Goal: Task Accomplishment & Management: Manage account settings

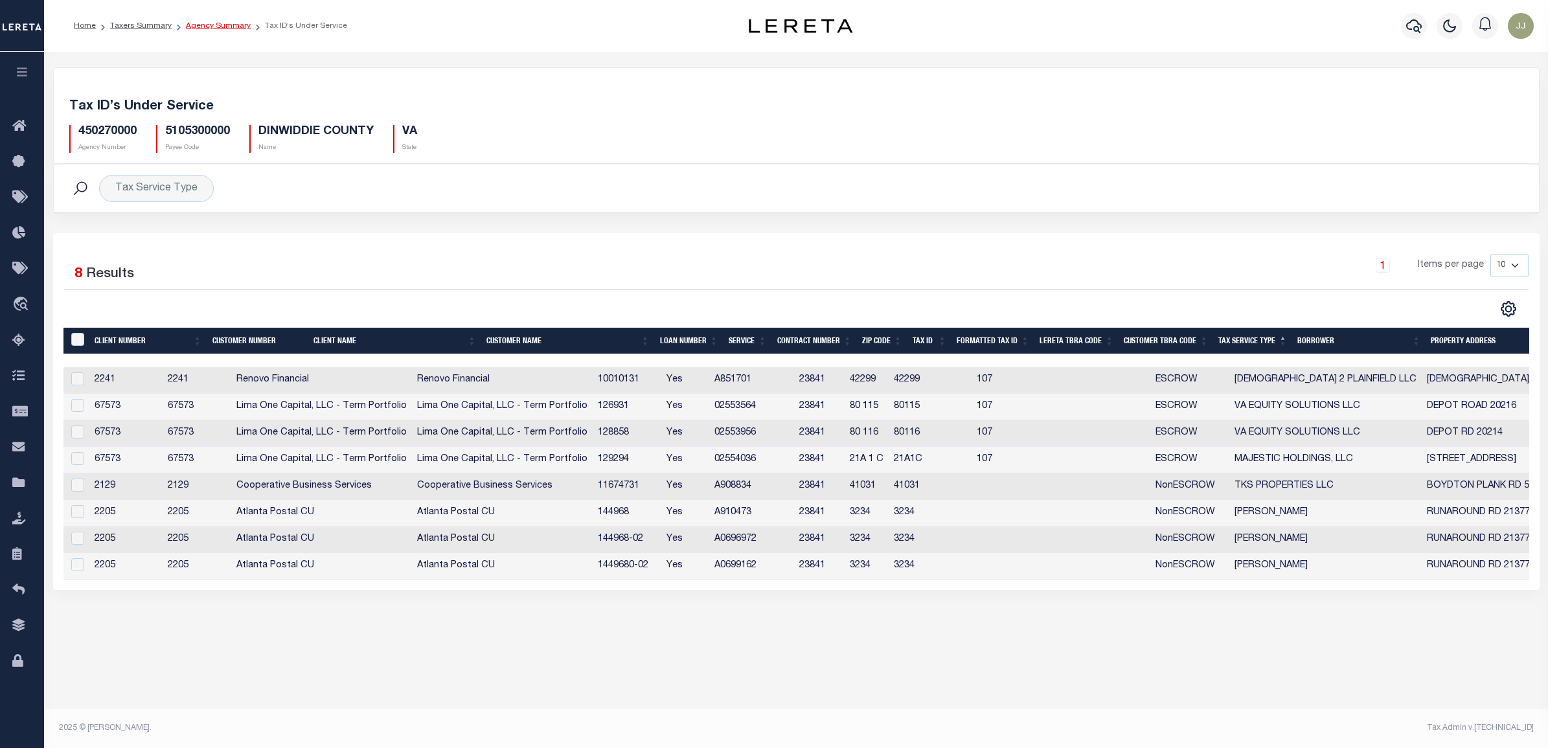
click at [212, 24] on link "Agency Summary" at bounding box center [218, 26] width 65 height 8
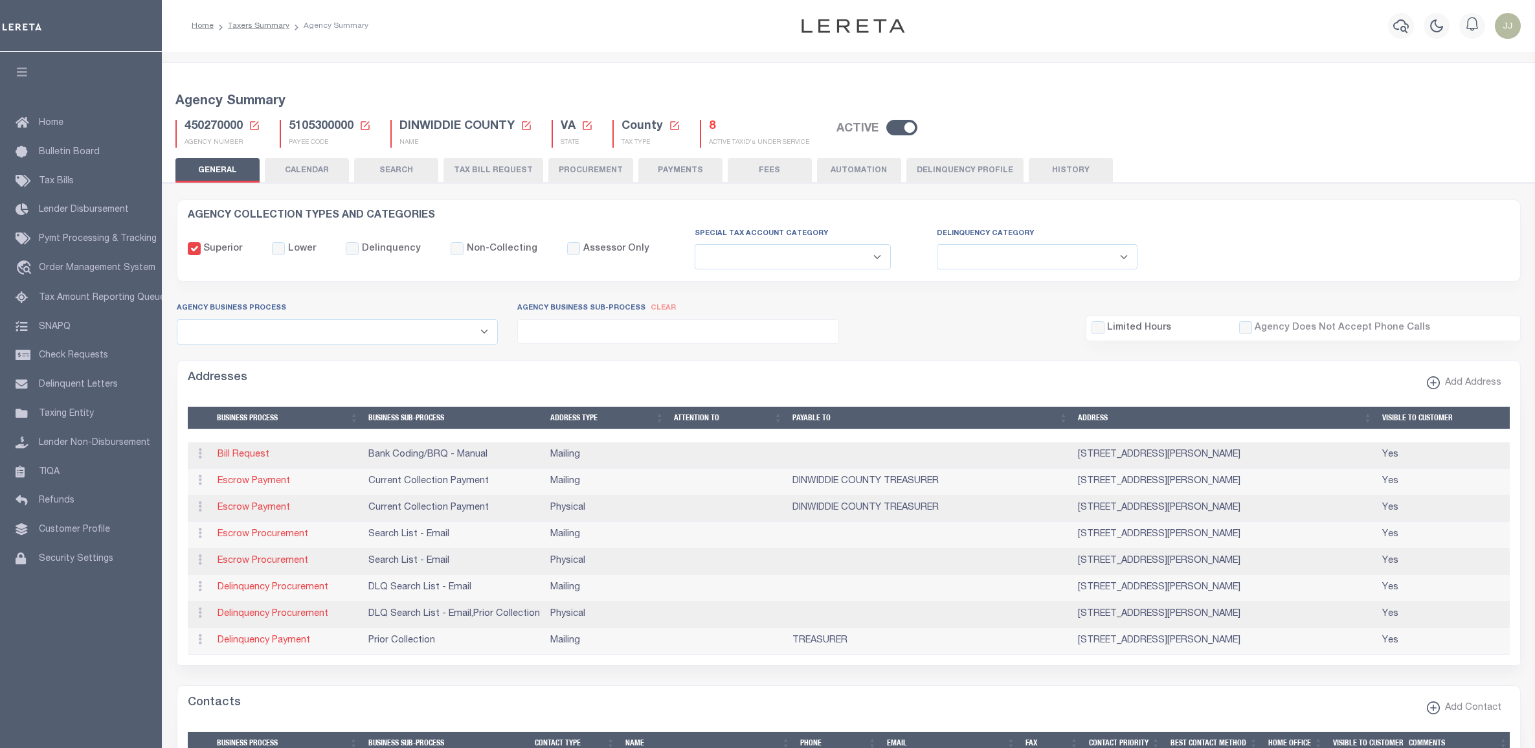
select select
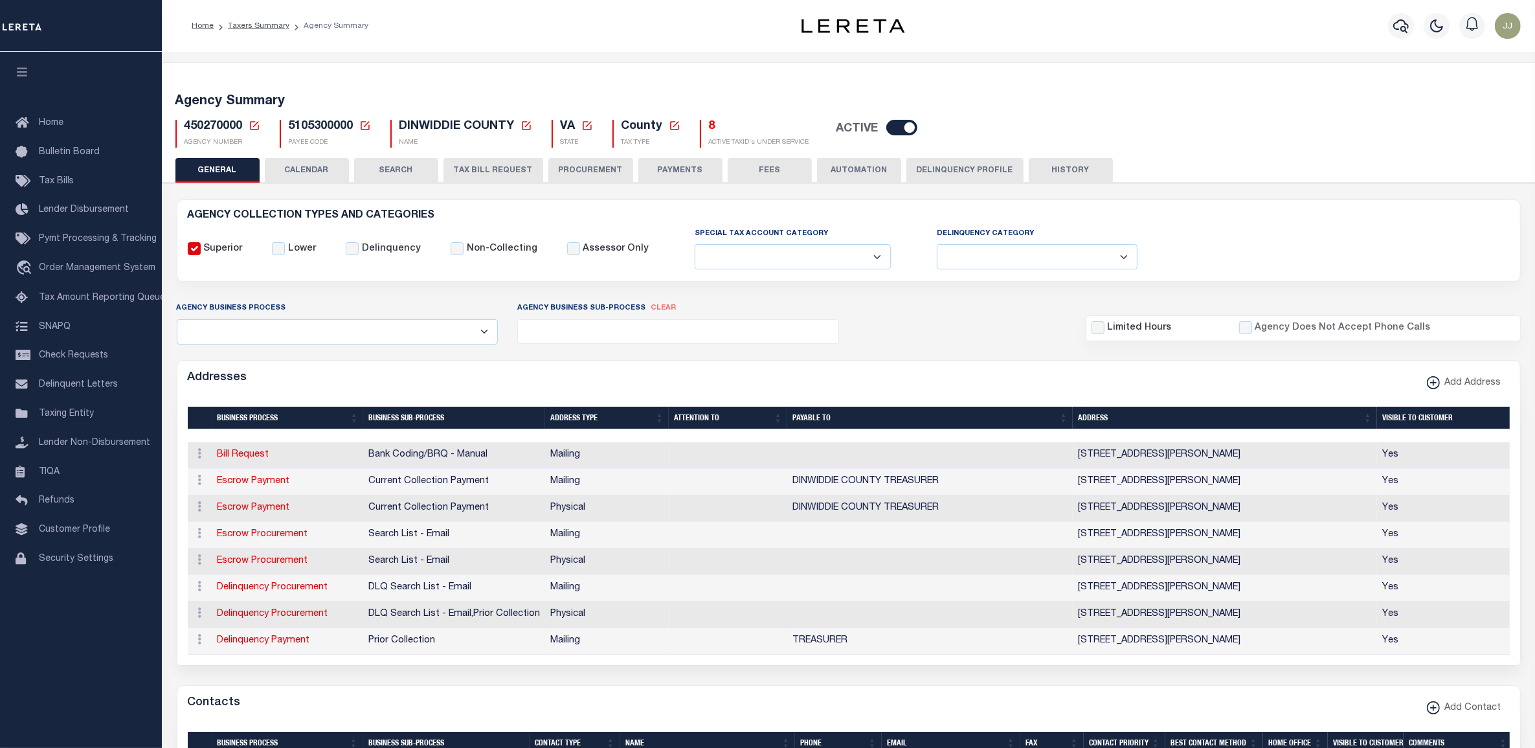
click at [257, 128] on icon at bounding box center [254, 125] width 9 height 9
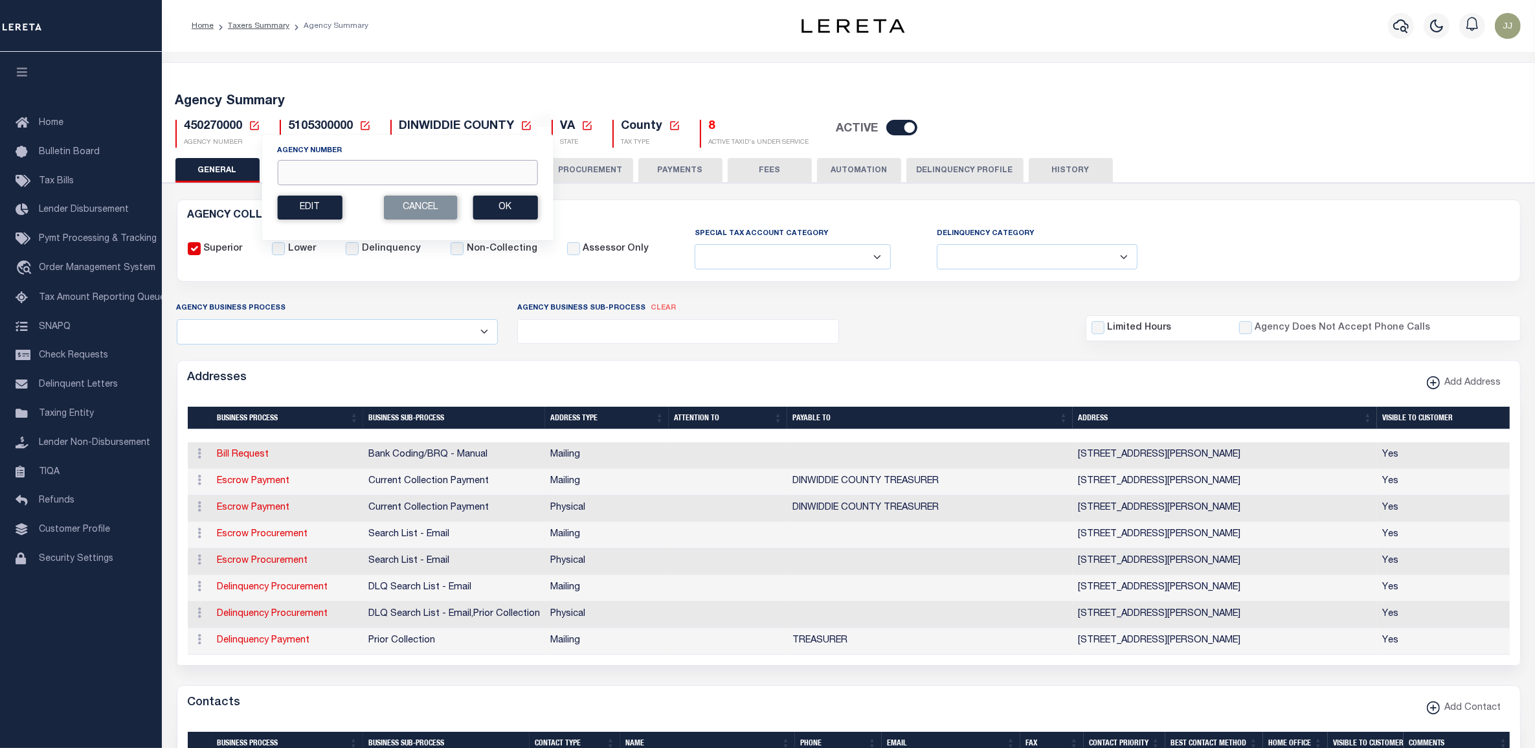
click at [321, 172] on input "Agency Number" at bounding box center [407, 172] width 260 height 25
paste input "110060000"
type input "110060000"
click at [486, 207] on button "Ok" at bounding box center [505, 208] width 65 height 24
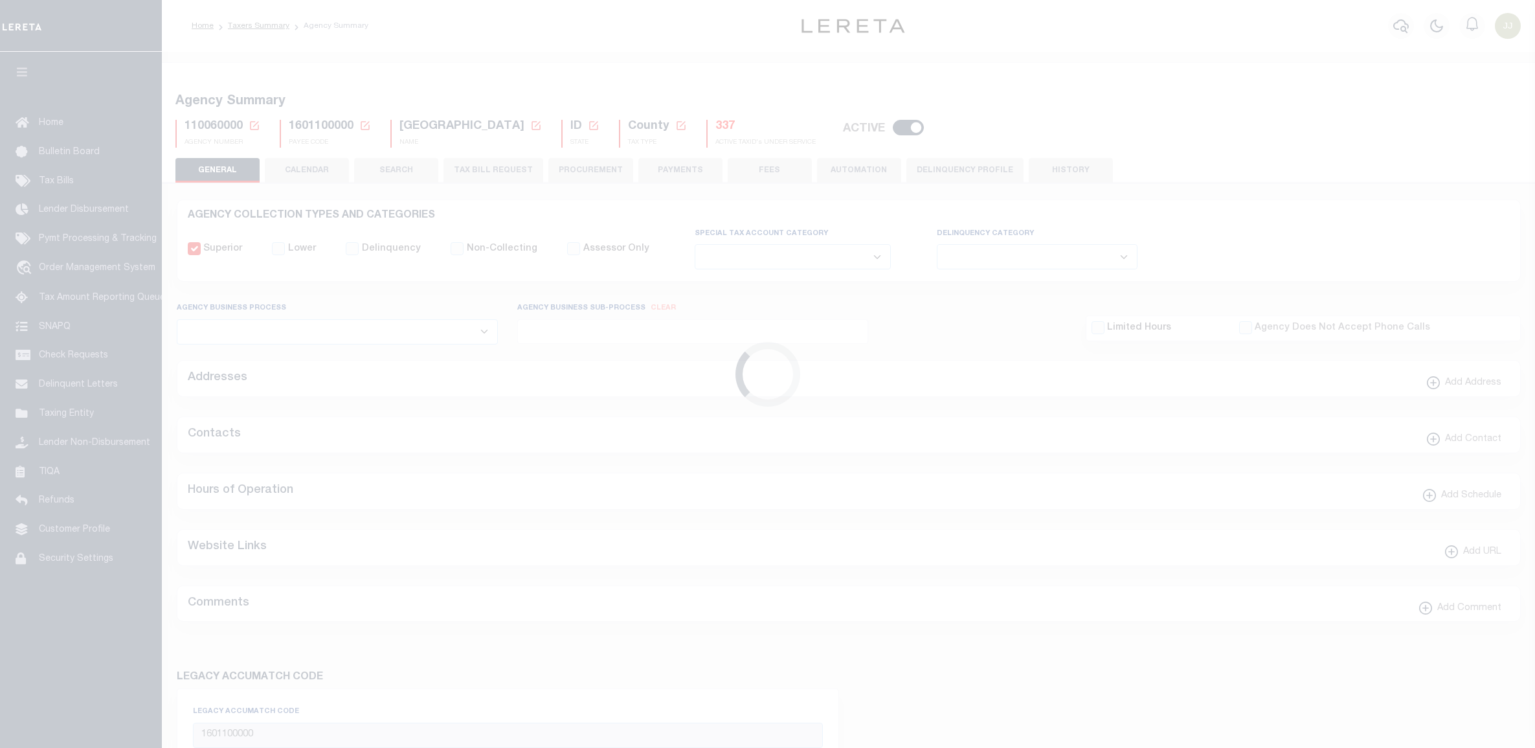
select select
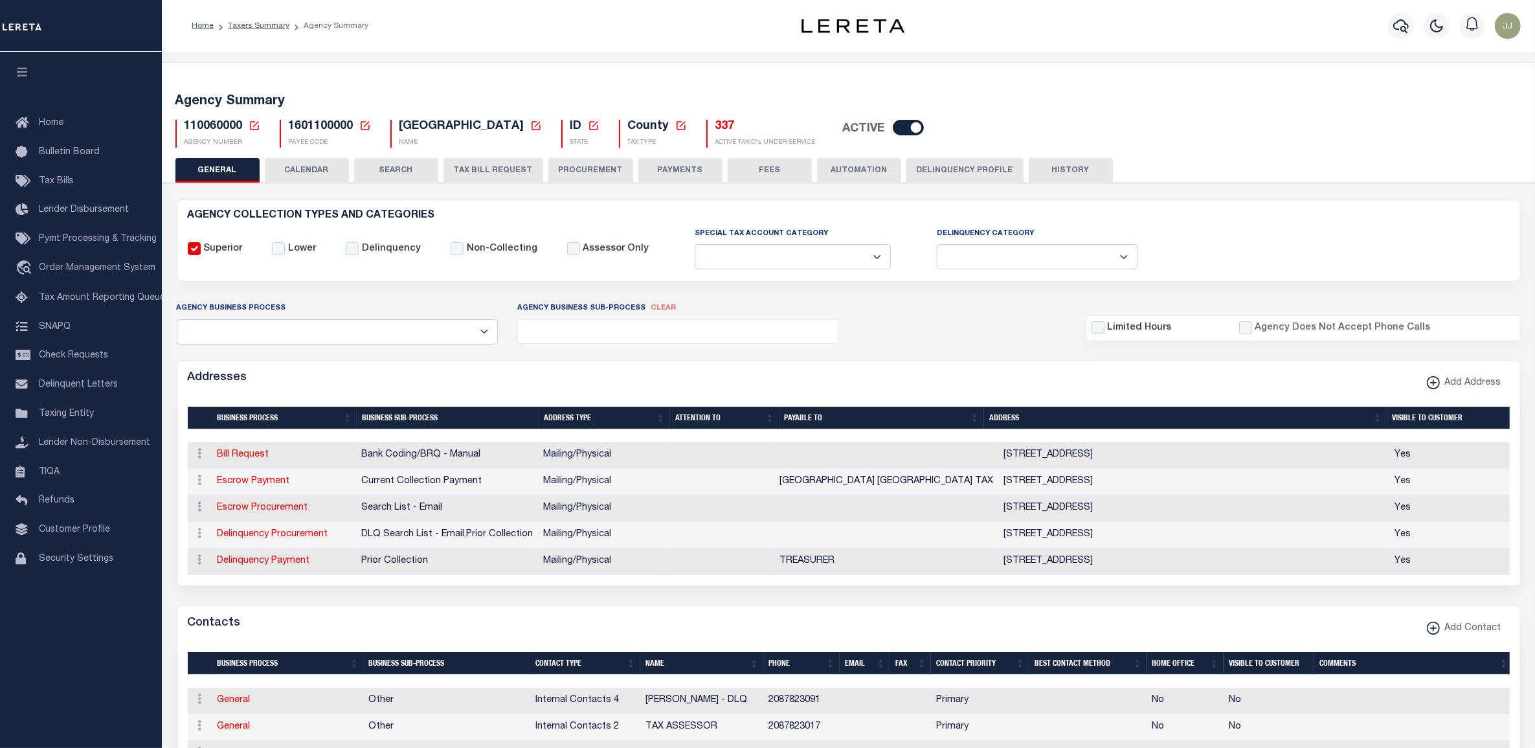
click at [465, 172] on button "TAX BILL REQUEST" at bounding box center [494, 170] width 100 height 25
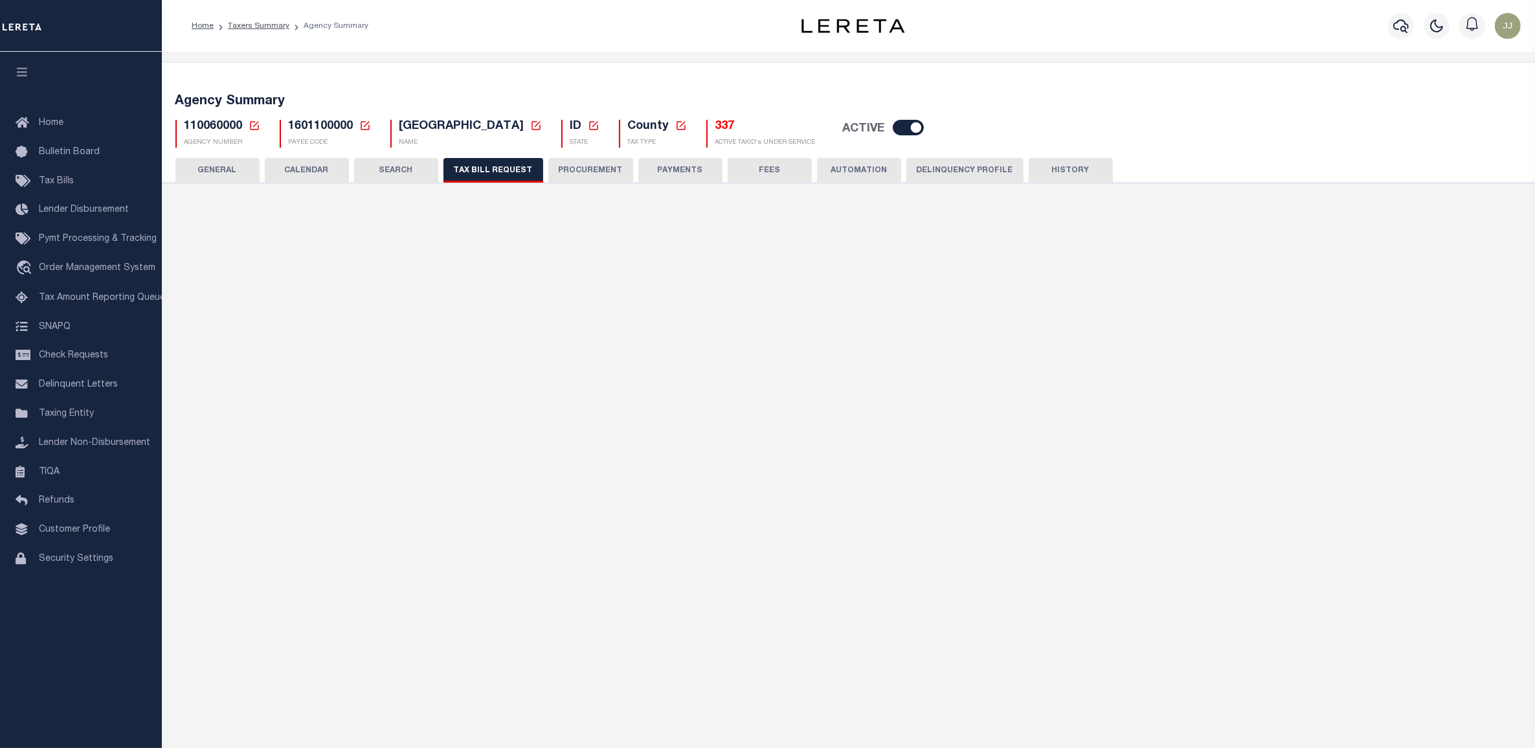
checkbox input "false"
select select "16"
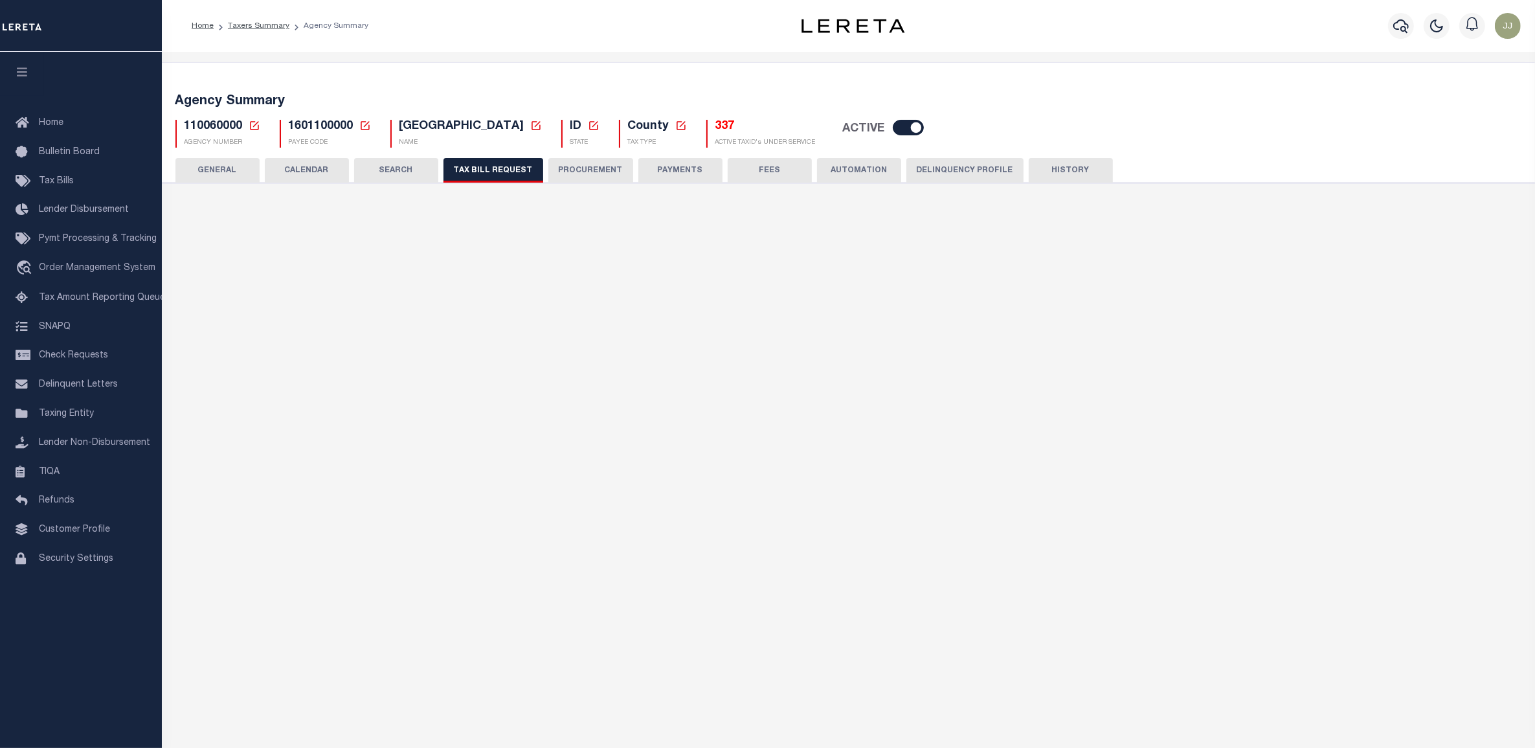
select select "true"
select select "14"
select select
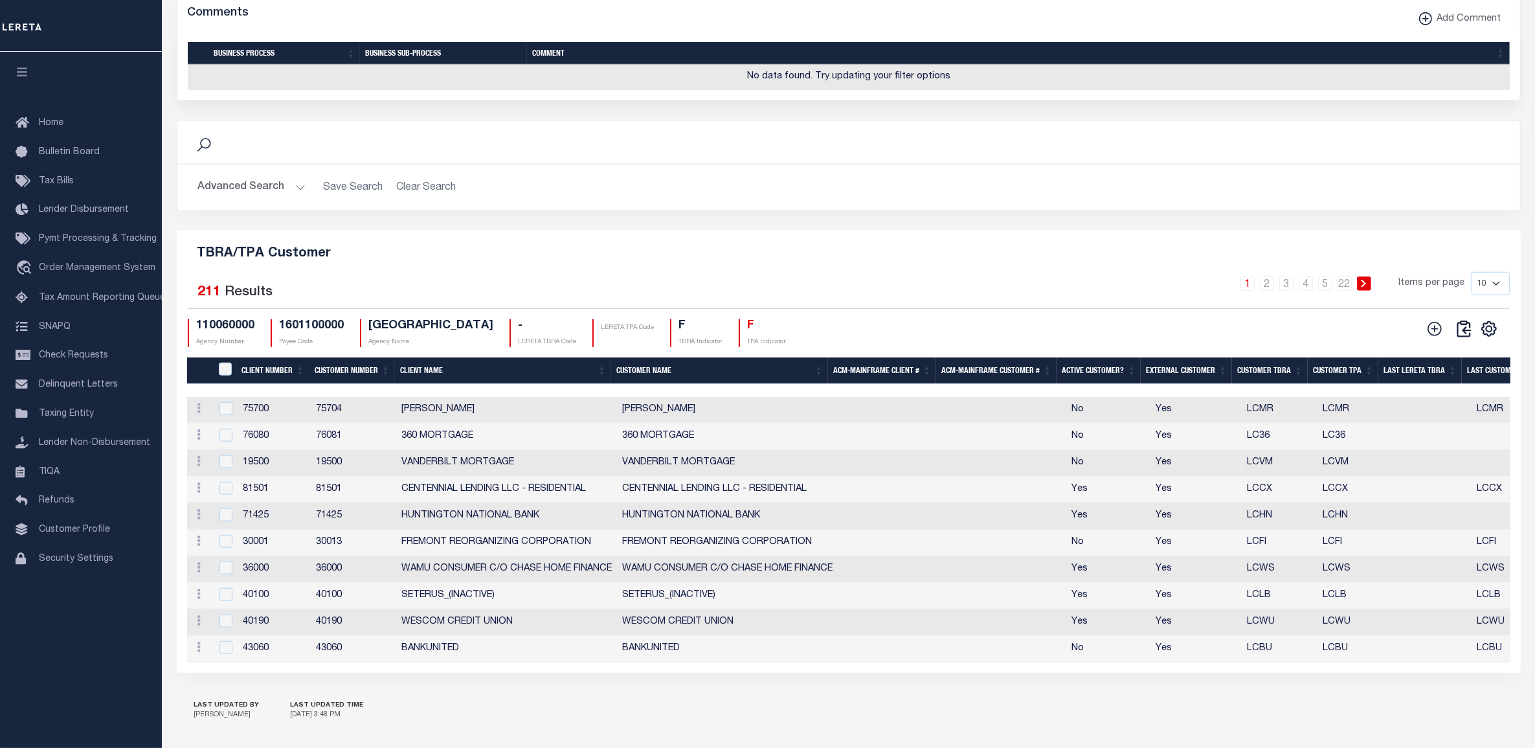
scroll to position [1439, 0]
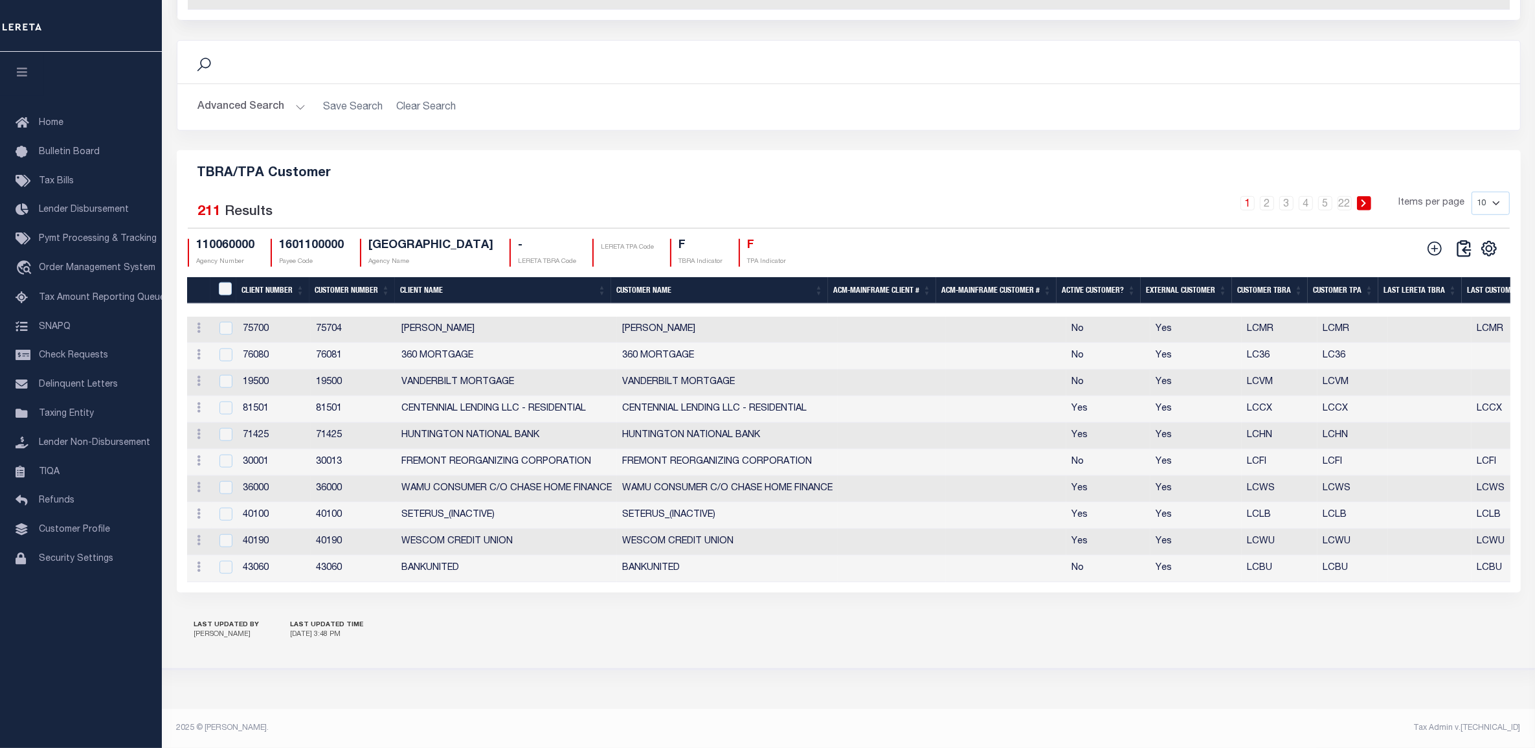
click at [1334, 280] on th "Customer TPA" at bounding box center [1343, 290] width 71 height 27
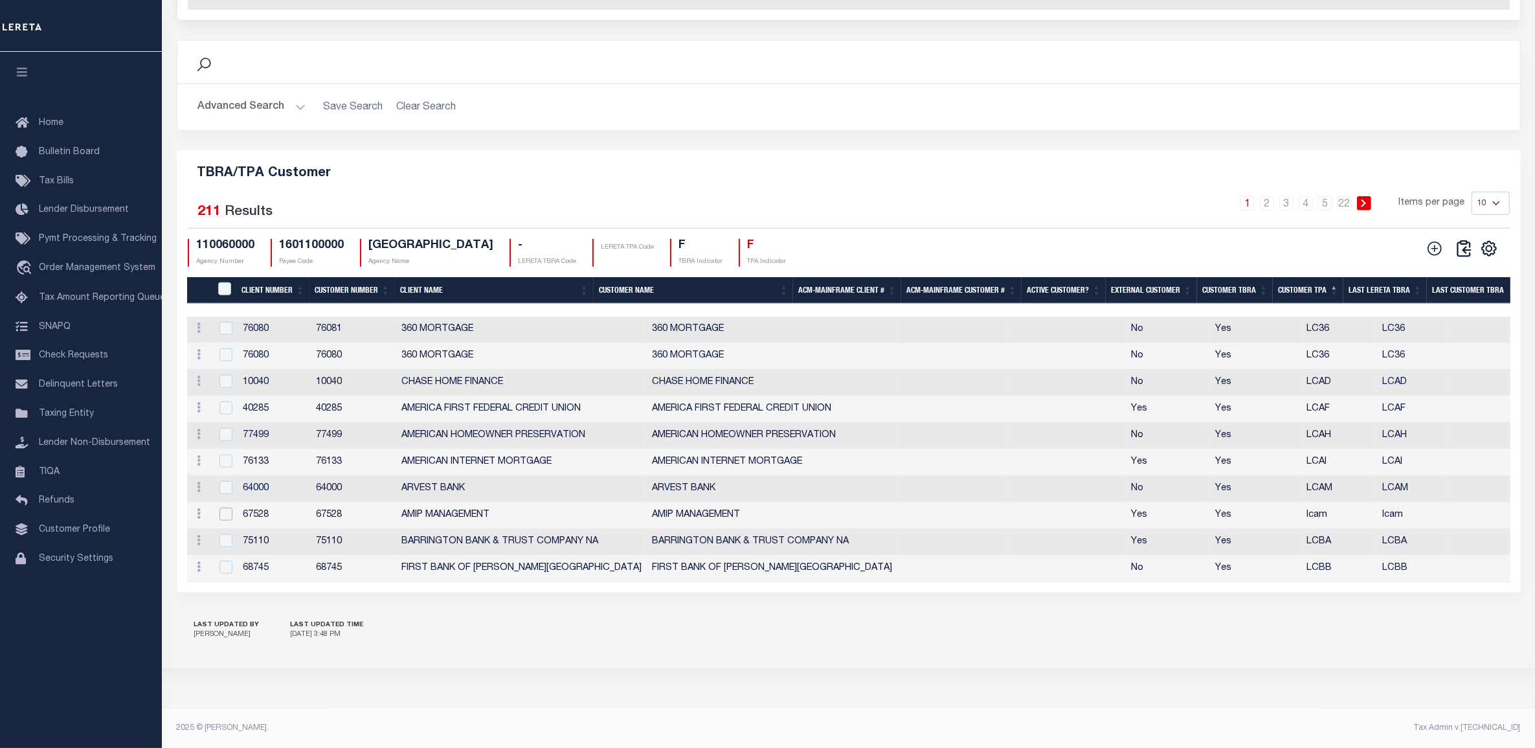
click at [224, 510] on input "checkbox" at bounding box center [226, 514] width 13 height 13
checkbox input "true"
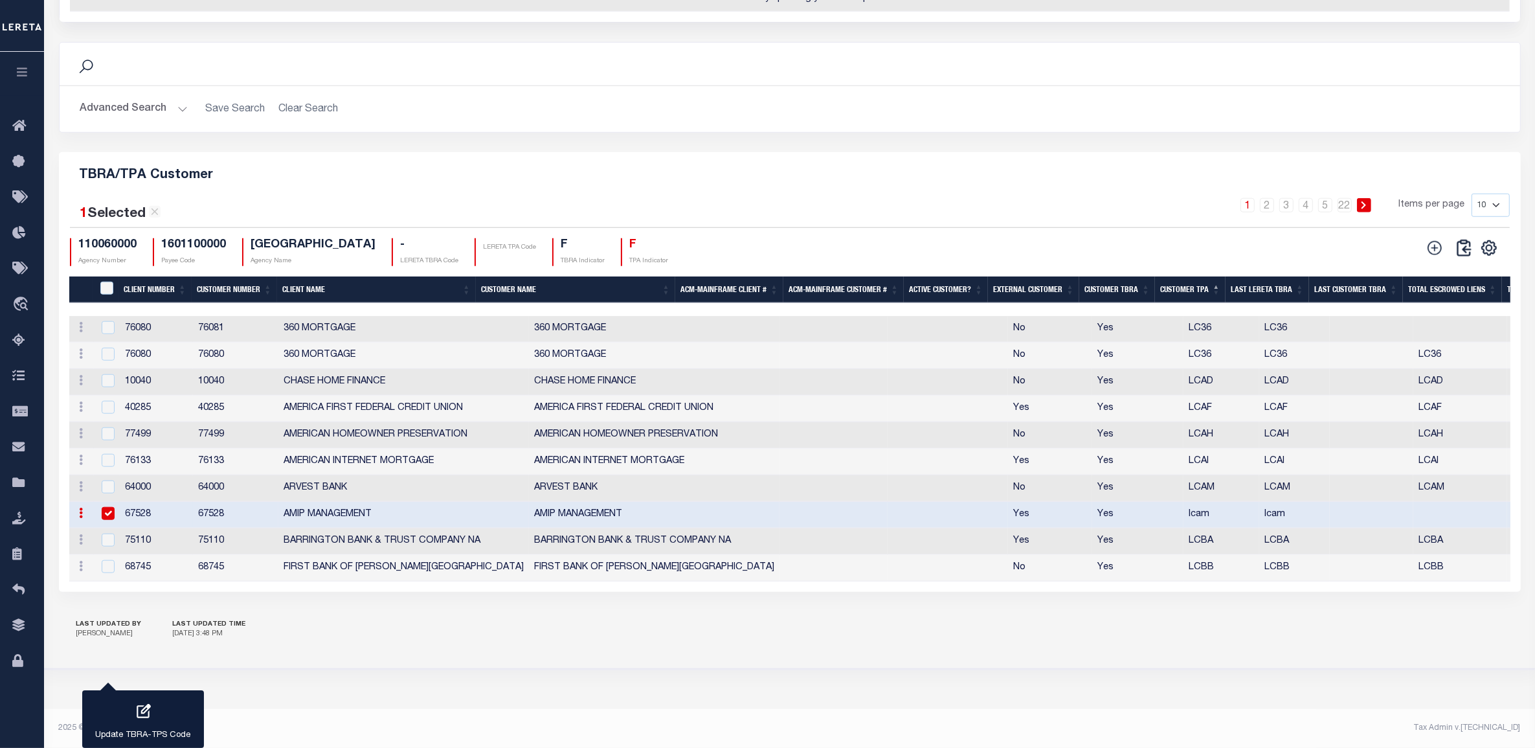
scroll to position [1352, 0]
click at [128, 714] on div "button" at bounding box center [143, 713] width 32 height 32
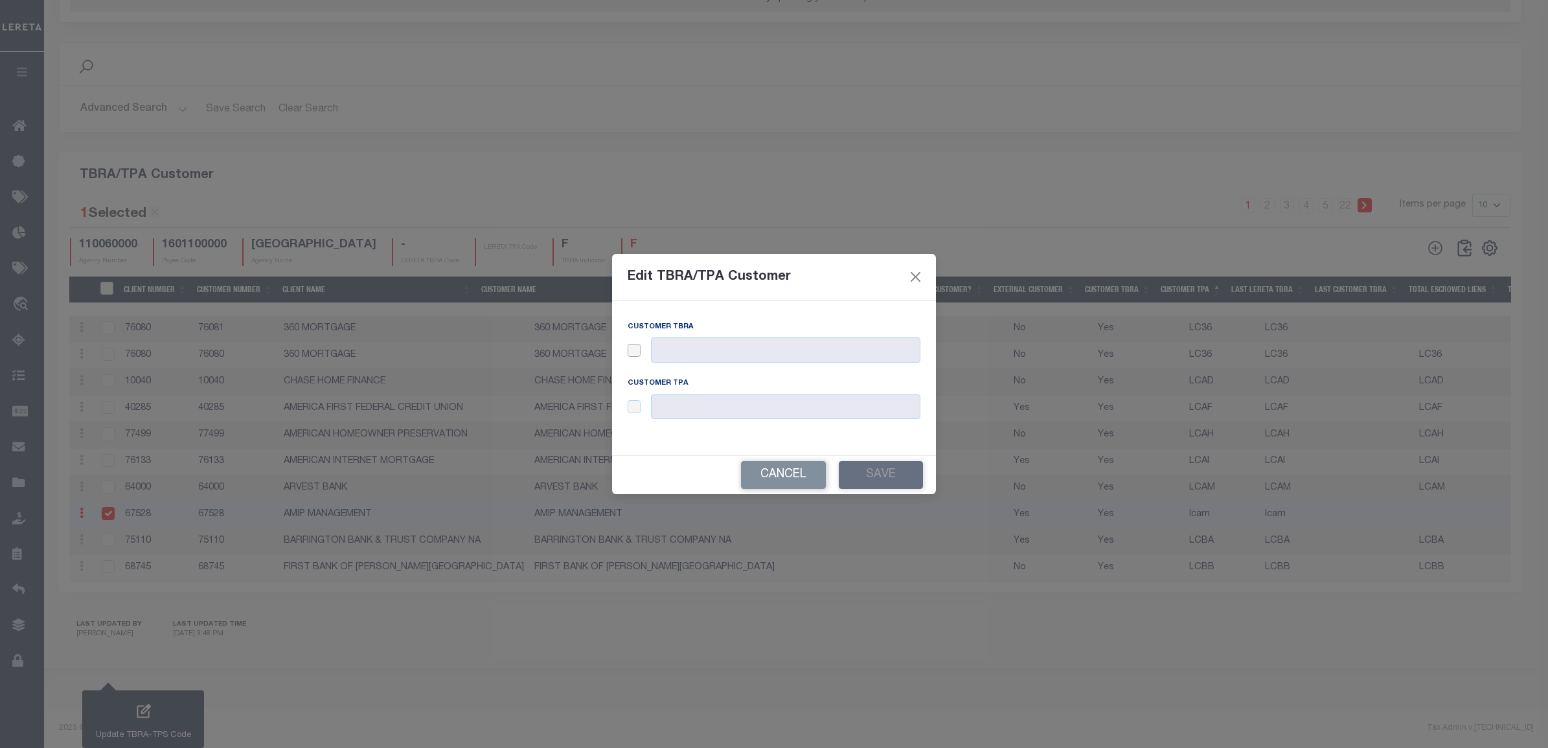
click at [635, 352] on input "checkbox" at bounding box center [633, 350] width 13 height 13
checkbox input "true"
click at [639, 402] on input "checkbox" at bounding box center [633, 406] width 13 height 13
checkbox input "true"
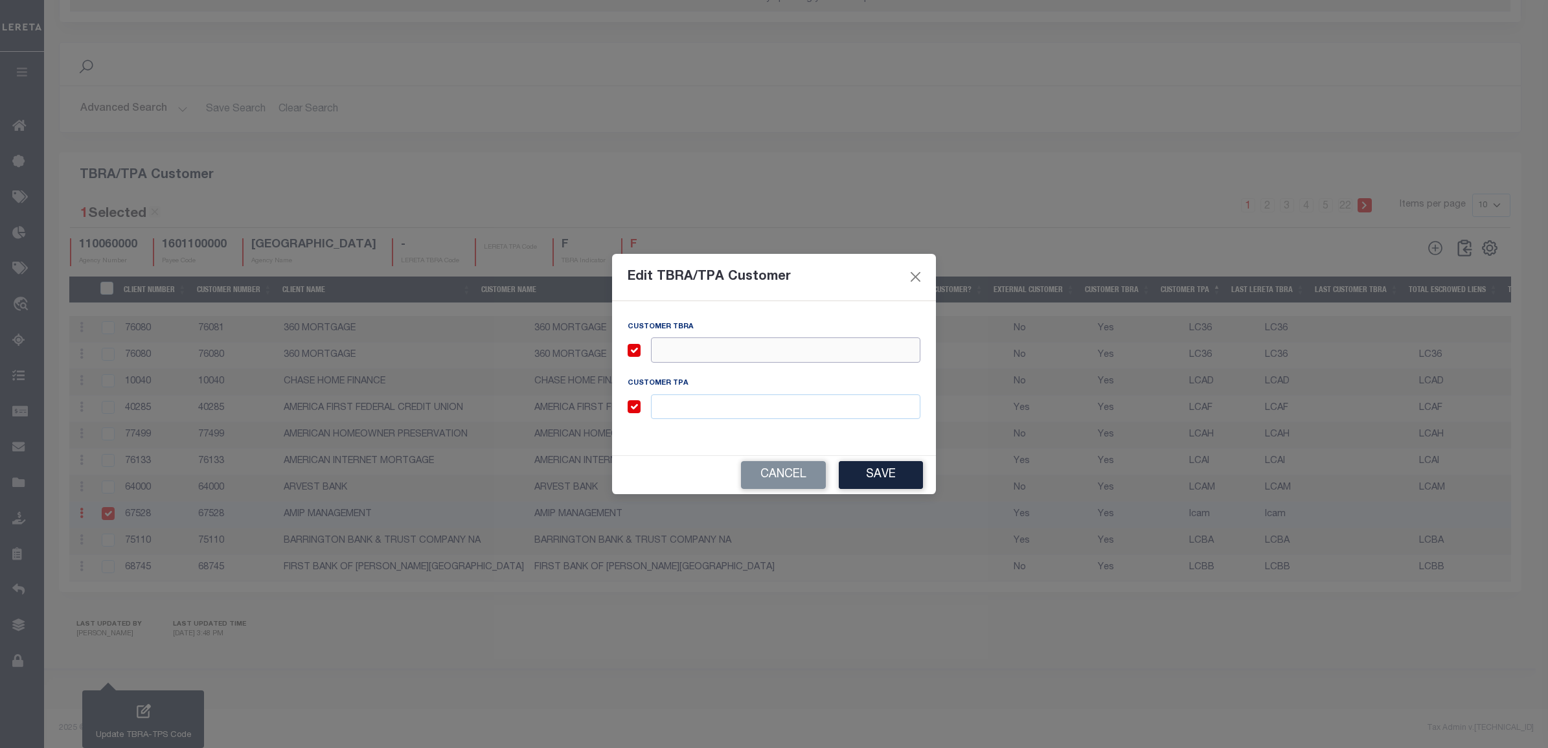
click at [703, 352] on input "text" at bounding box center [785, 349] width 269 height 25
type input "LCAM"
click at [892, 475] on button "Save" at bounding box center [881, 475] width 84 height 28
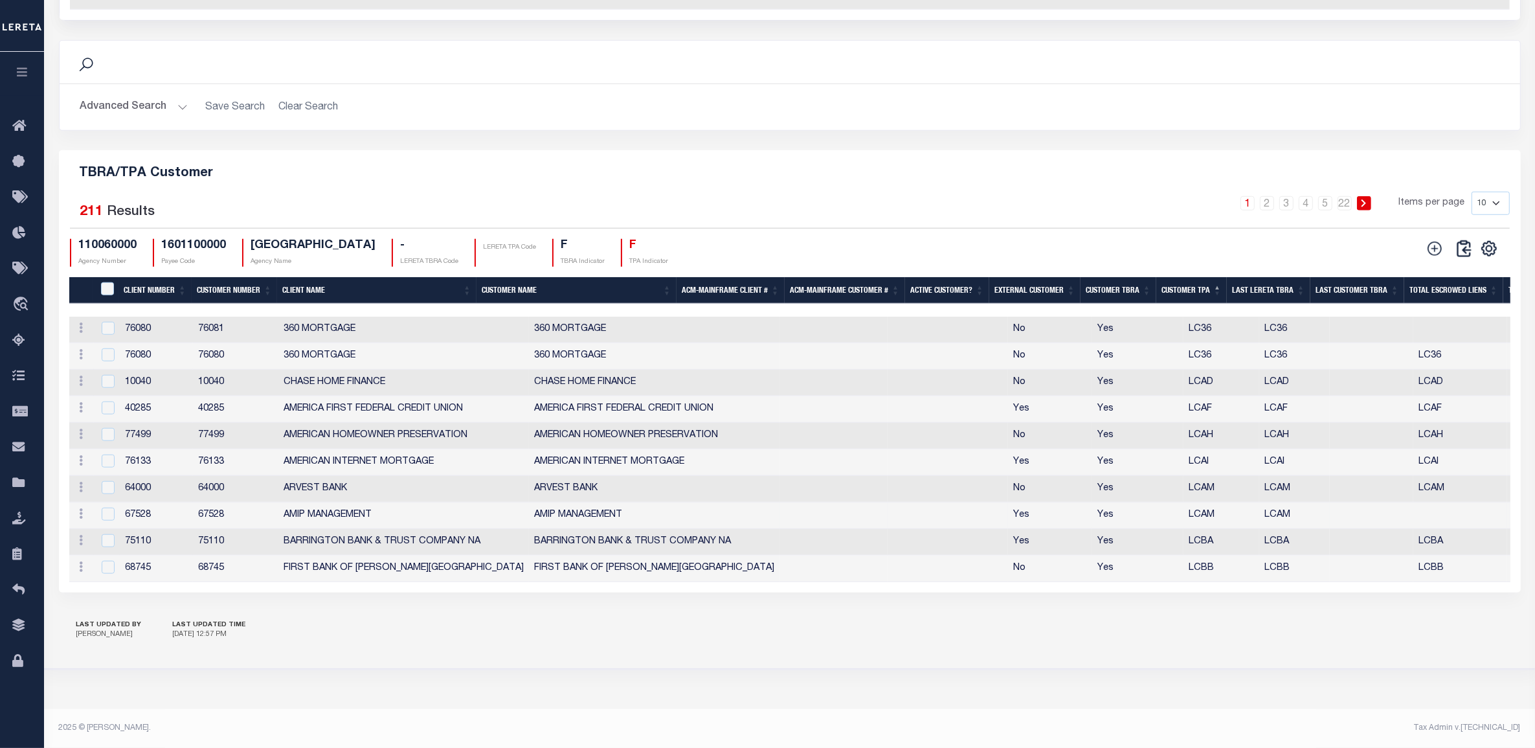
scroll to position [1355, 0]
click at [1475, 192] on select "10 25 50 100" at bounding box center [1491, 203] width 38 height 23
drag, startPoint x: 1480, startPoint y: 288, endPoint x: 1480, endPoint y: 263, distance: 25.3
click at [1480, 287] on th "Total Escrowed Liens" at bounding box center [1454, 290] width 99 height 27
click at [1489, 192] on select "10 25 50 100" at bounding box center [1491, 203] width 38 height 23
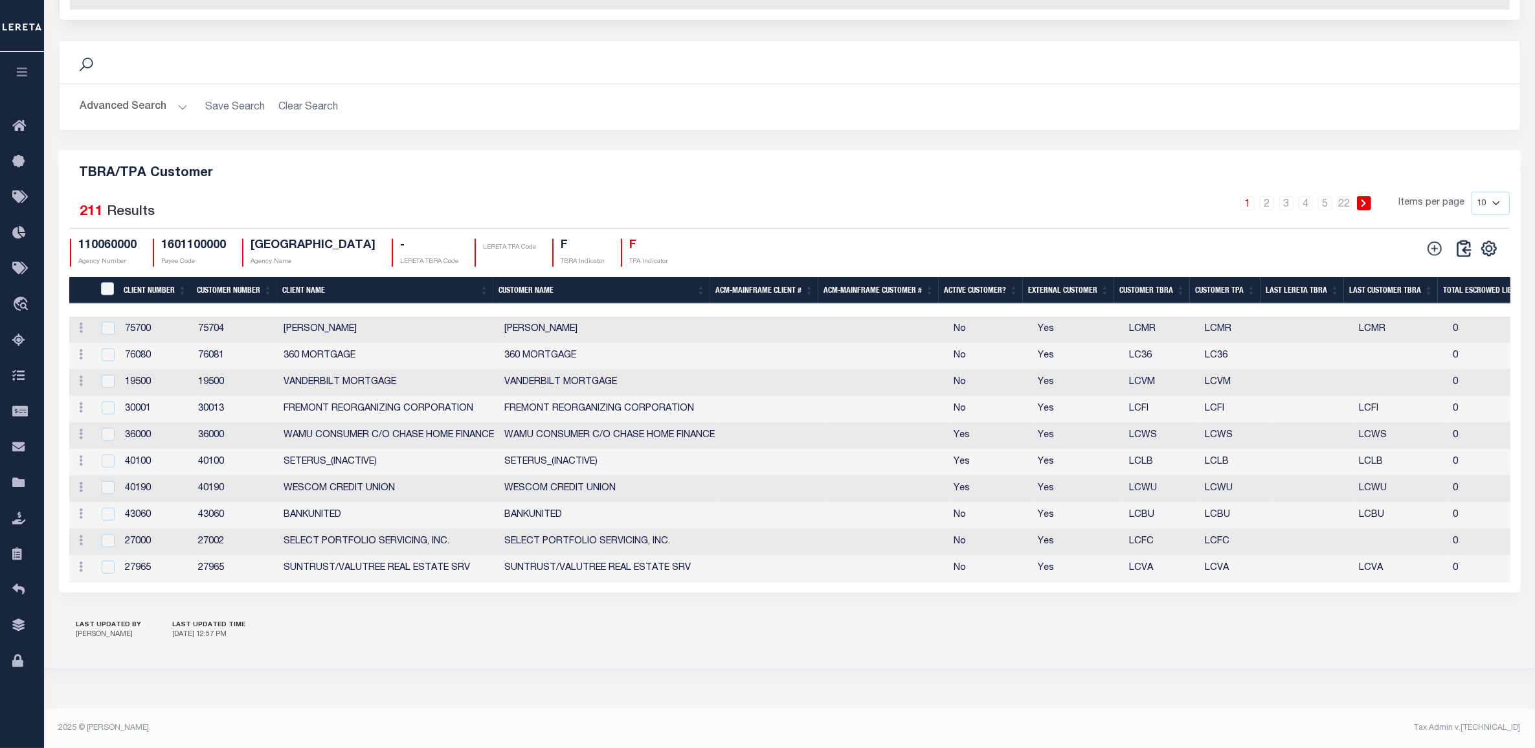
select select "100"
click at [1472, 192] on select "10 25 50 100" at bounding box center [1491, 203] width 38 height 23
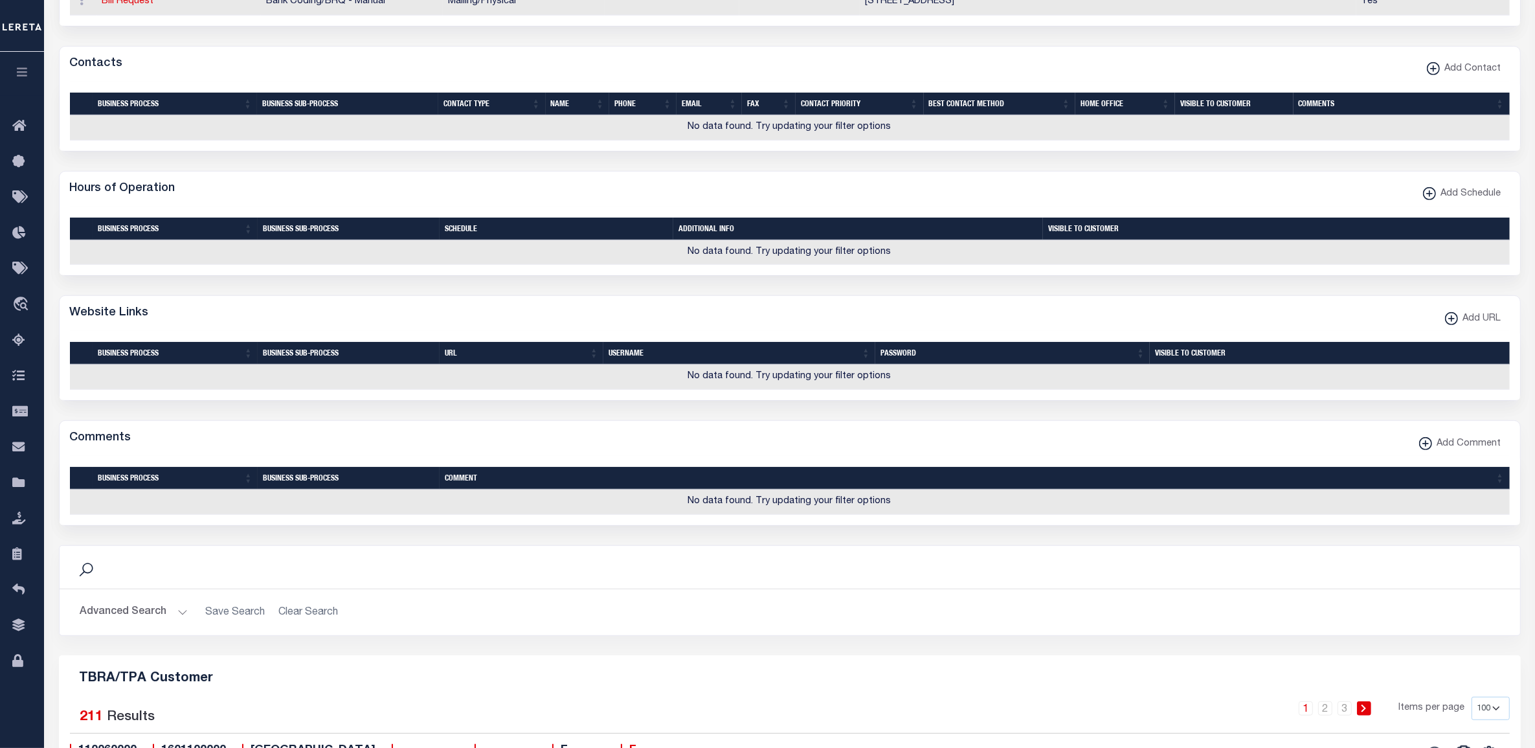
scroll to position [910, 0]
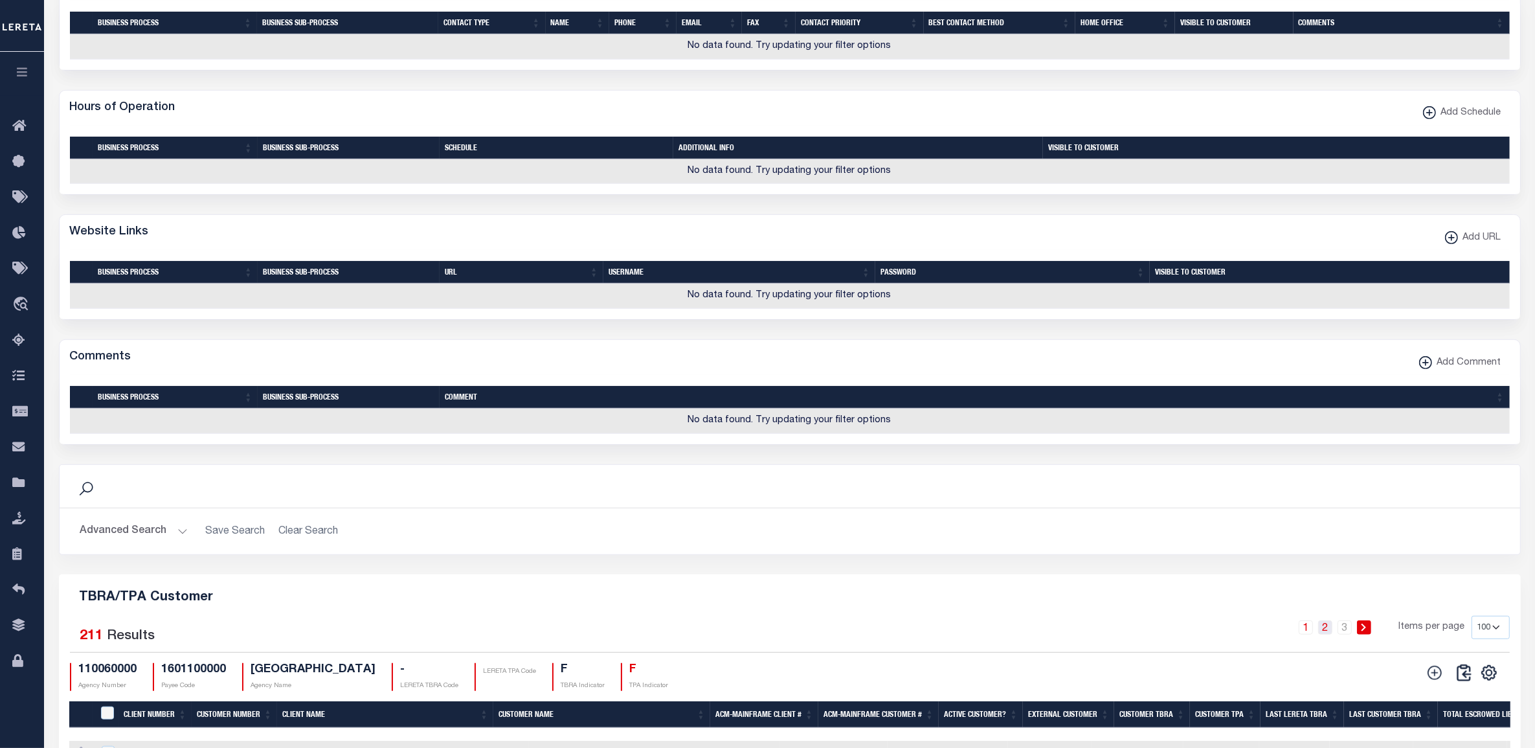
click at [1324, 635] on link "2" at bounding box center [1325, 627] width 14 height 14
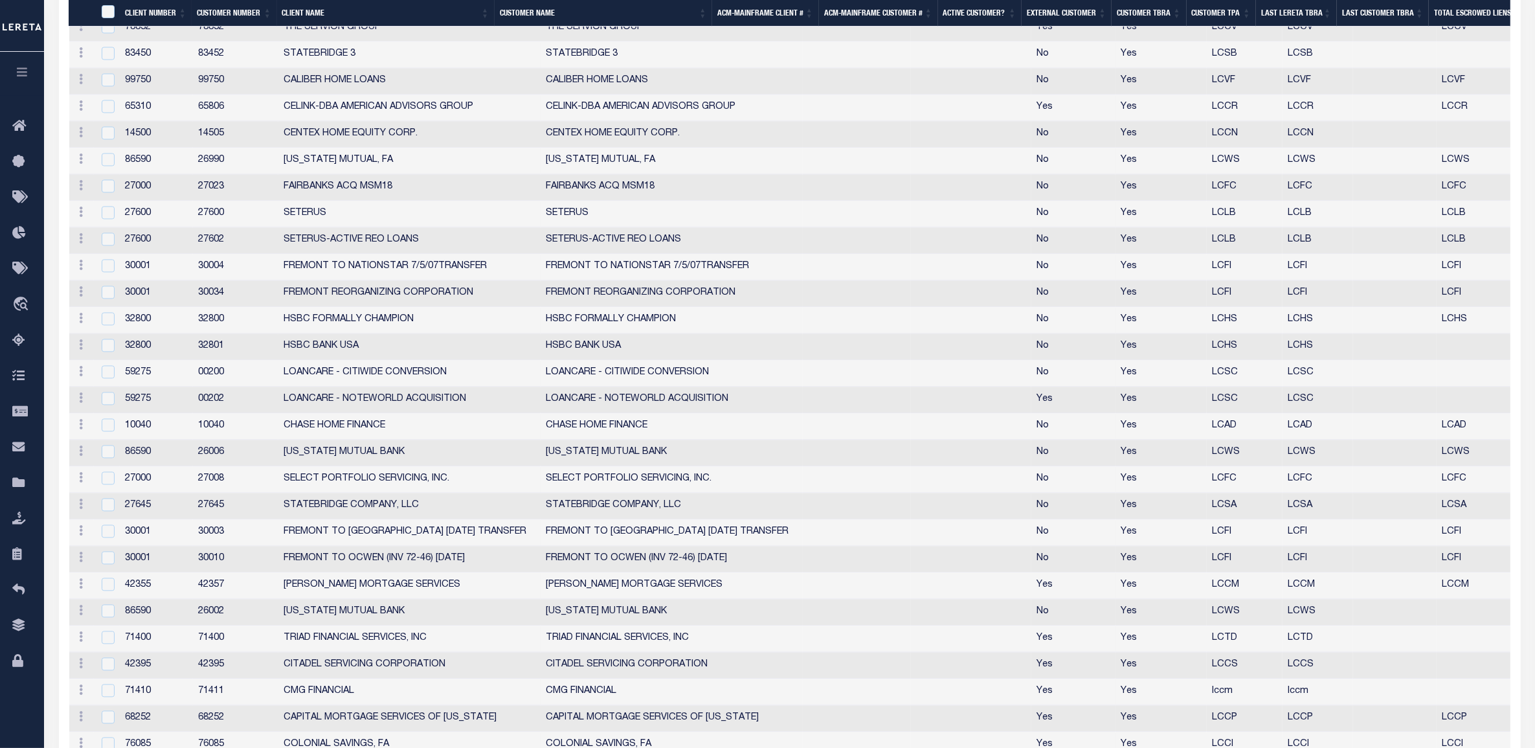
scroll to position [3420, 0]
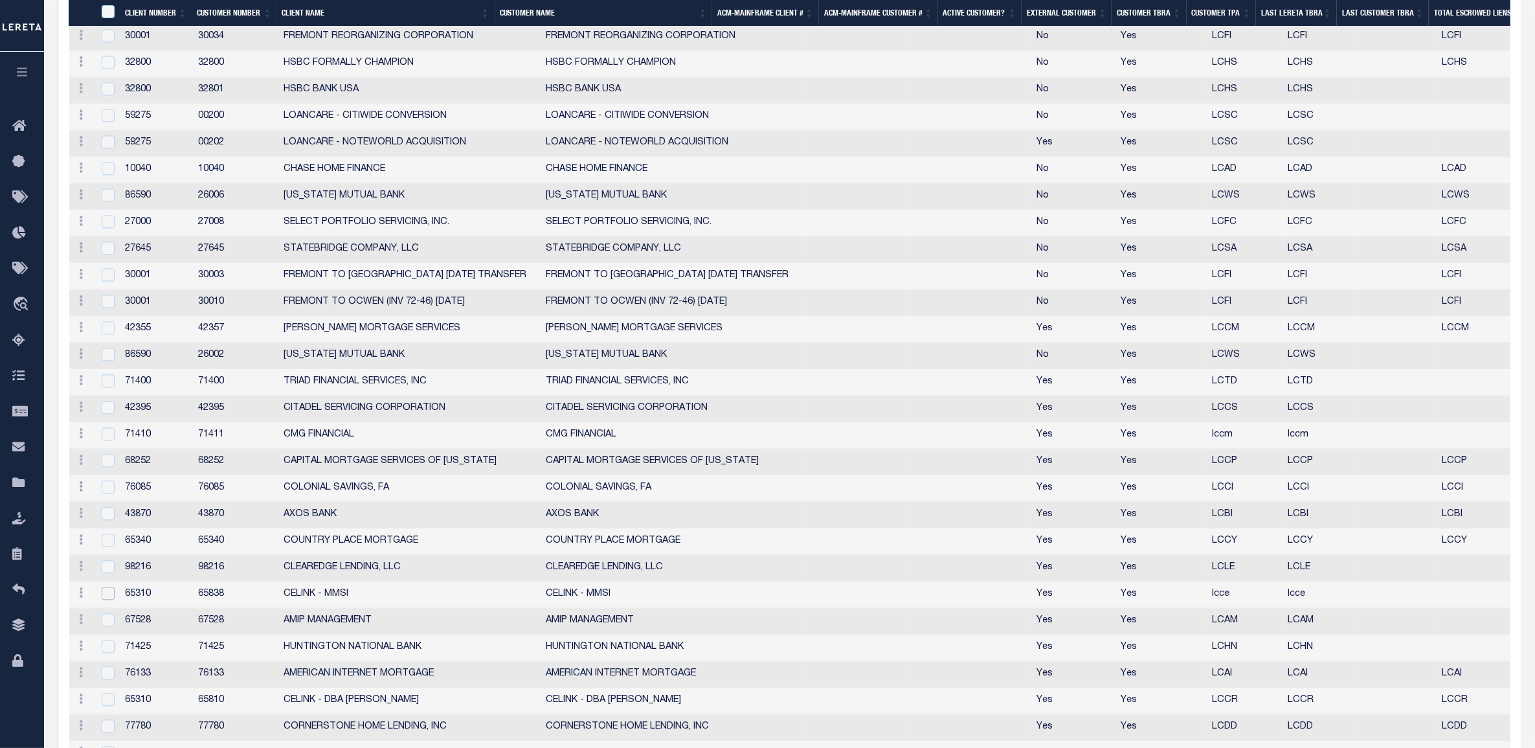
click at [111, 600] on input "checkbox" at bounding box center [108, 593] width 13 height 13
checkbox input "true"
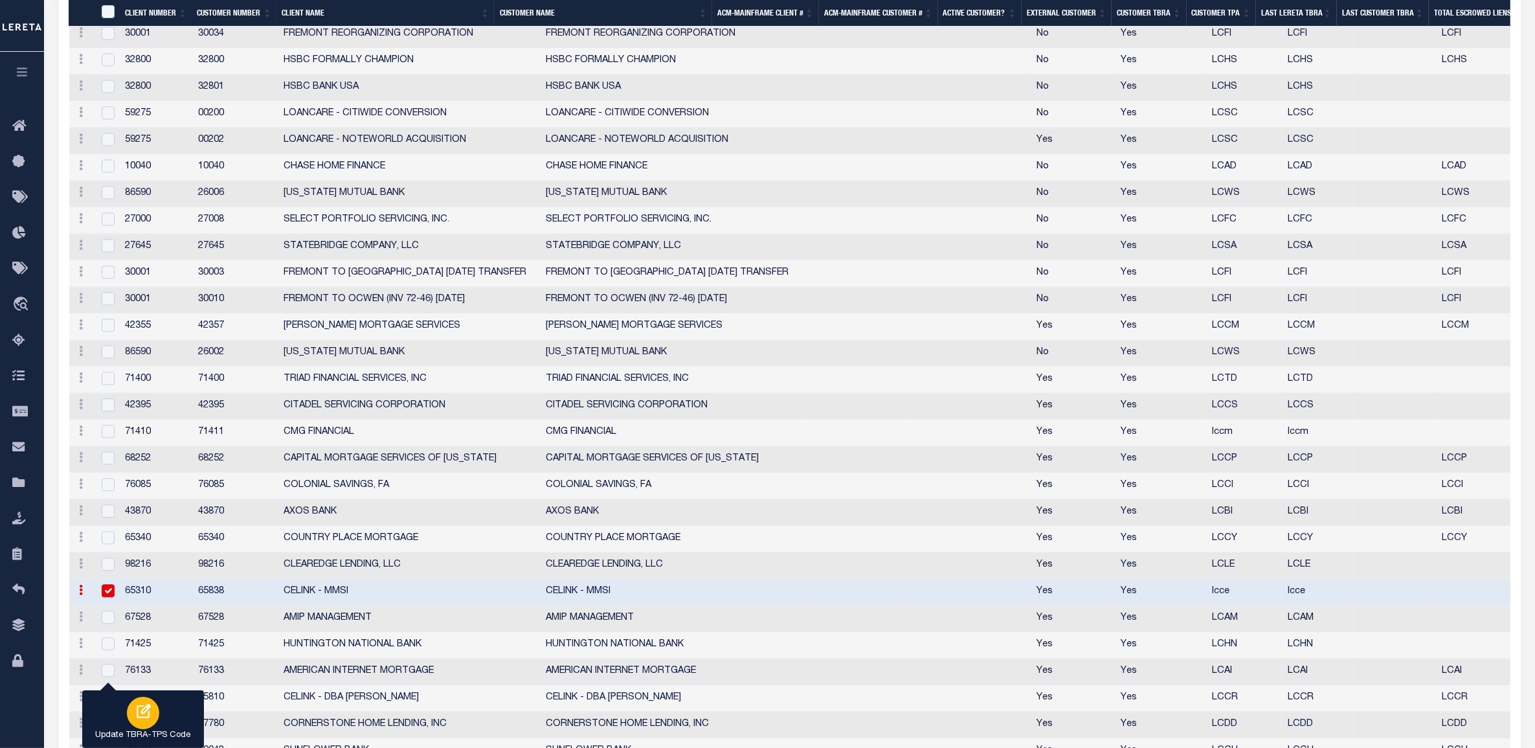
scroll to position [3582, 0]
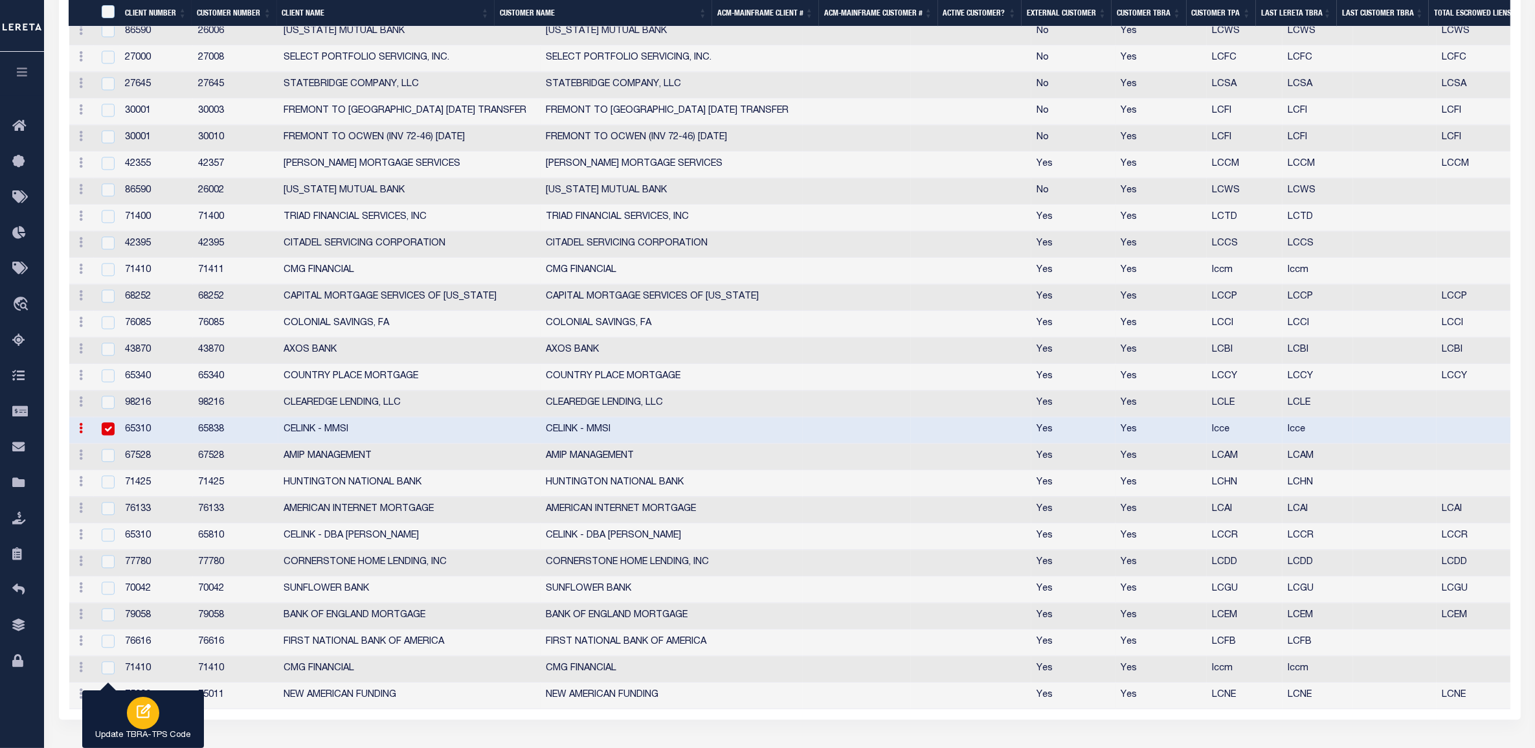
drag, startPoint x: 144, startPoint y: 730, endPoint x: 571, endPoint y: 337, distance: 579.8
click at [144, 730] on p "Update TBRA-TPS Code" at bounding box center [143, 735] width 95 height 13
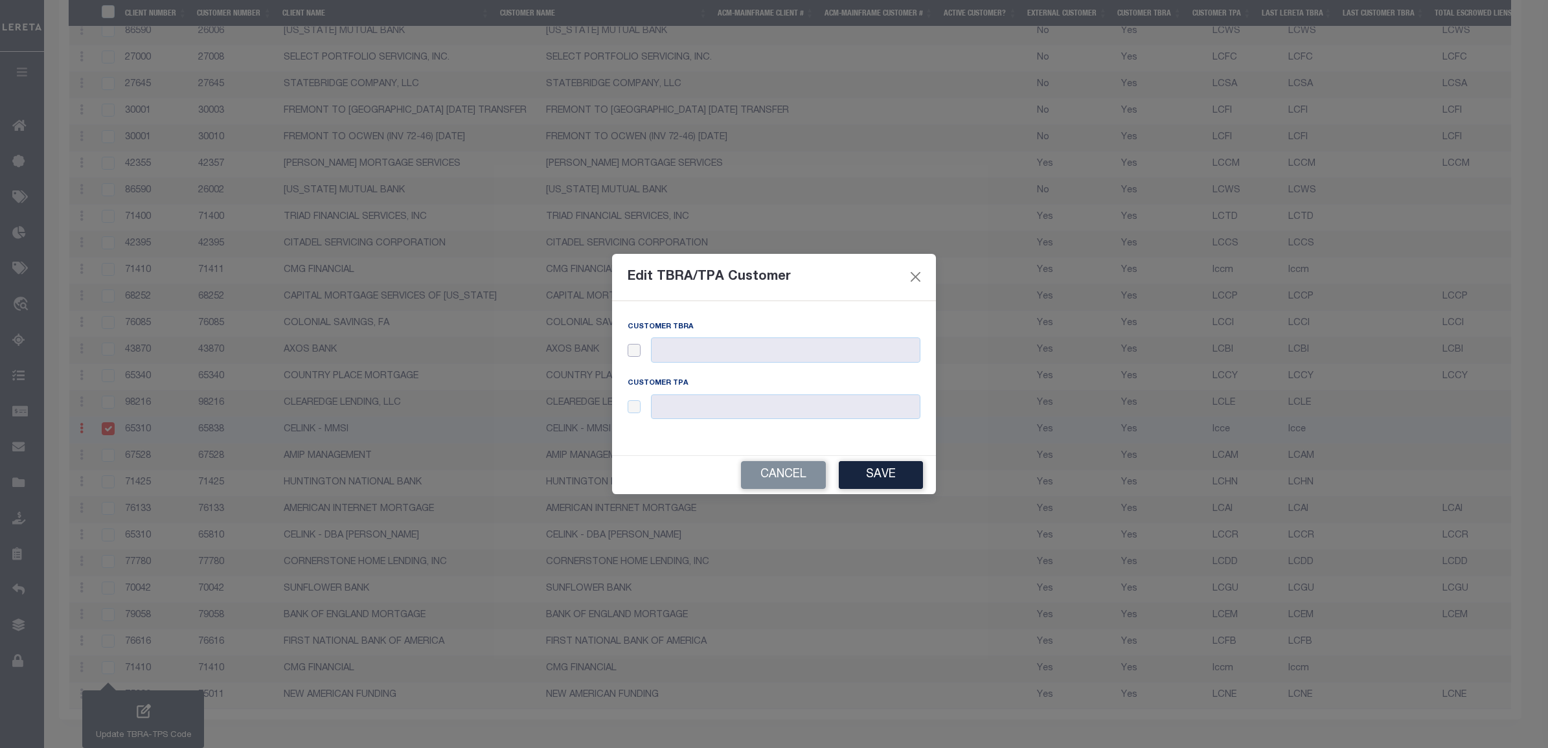
drag, startPoint x: 635, startPoint y: 352, endPoint x: 636, endPoint y: 359, distance: 7.8
click at [635, 352] on input "checkbox" at bounding box center [633, 350] width 13 height 13
checkbox input "true"
drag, startPoint x: 633, startPoint y: 403, endPoint x: 639, endPoint y: 405, distance: 6.6
click at [633, 405] on input "checkbox" at bounding box center [633, 406] width 13 height 13
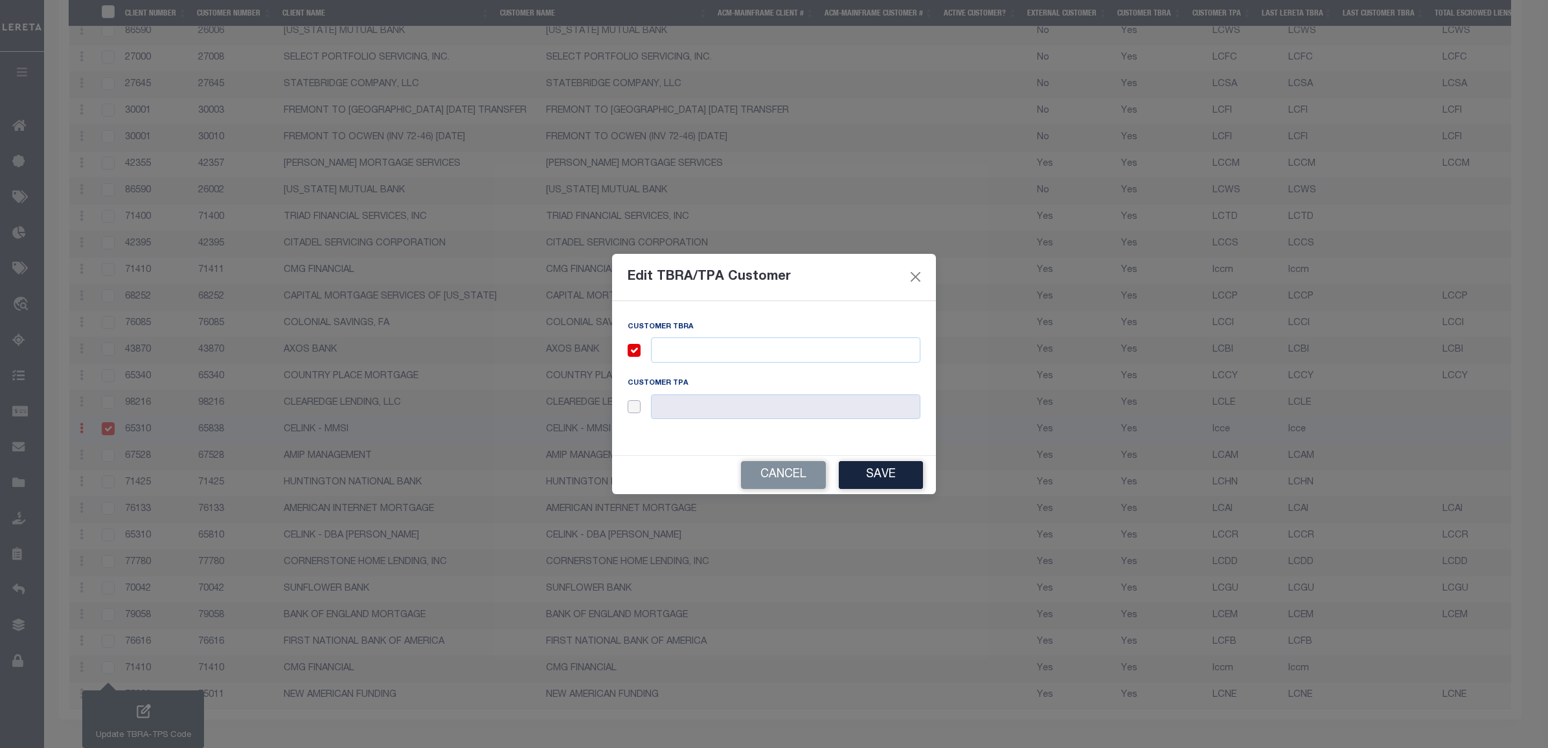
checkbox input "true"
click at [683, 406] on input "text" at bounding box center [785, 406] width 269 height 25
paste input "lcce"
type input "lcce"
click at [716, 358] on input "text" at bounding box center [785, 349] width 269 height 25
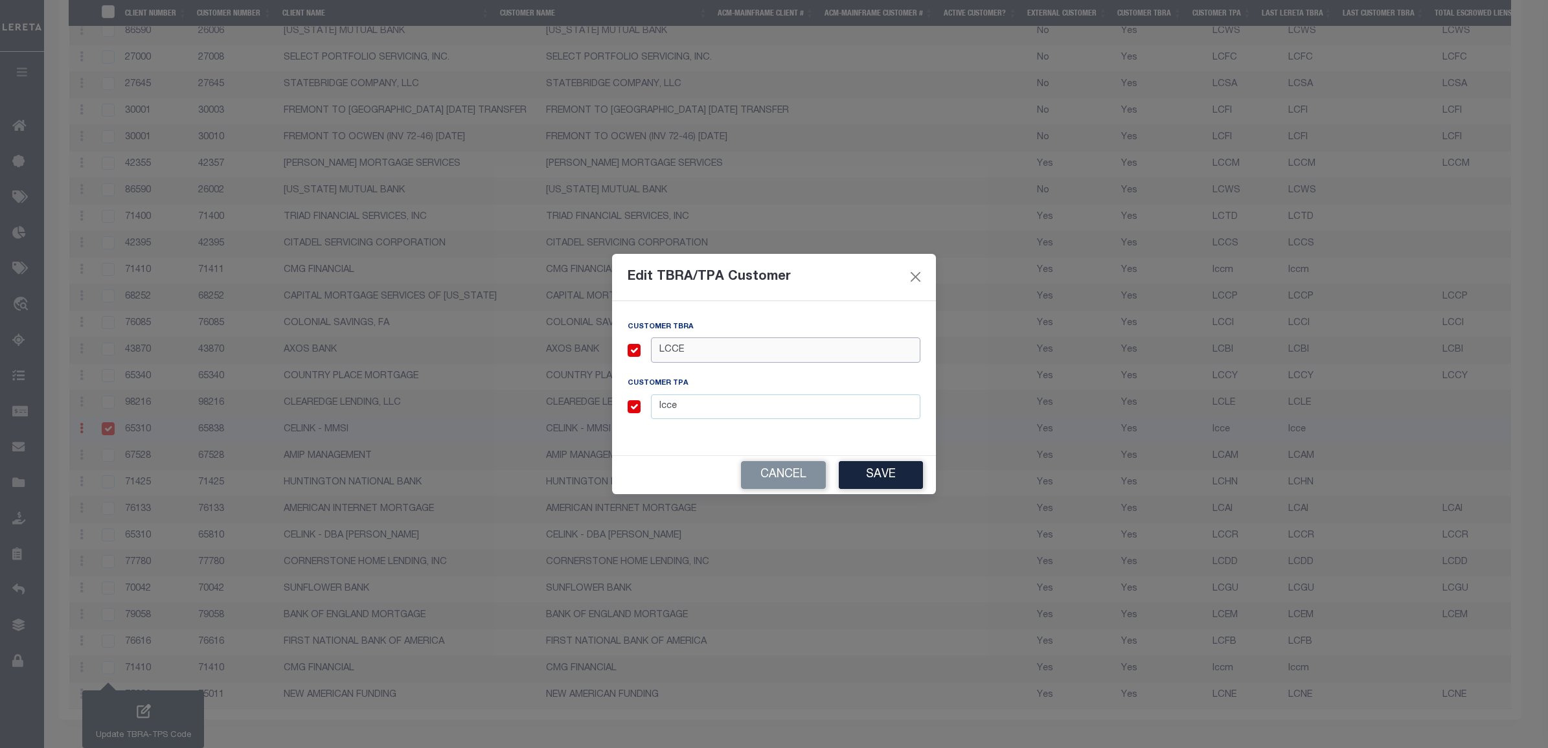
type input "LCCE"
click at [865, 468] on button "Save" at bounding box center [881, 475] width 84 height 28
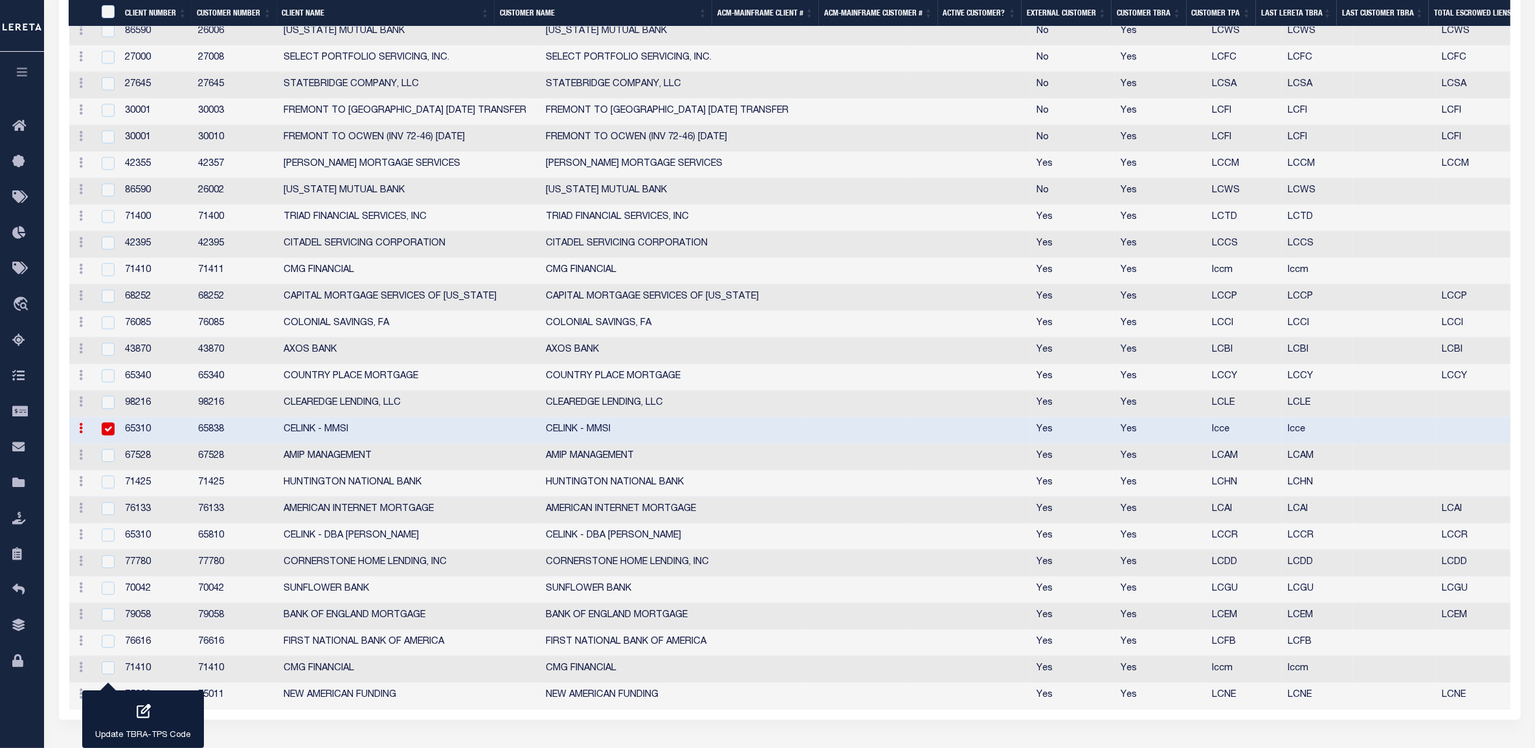
scroll to position [3584, 0]
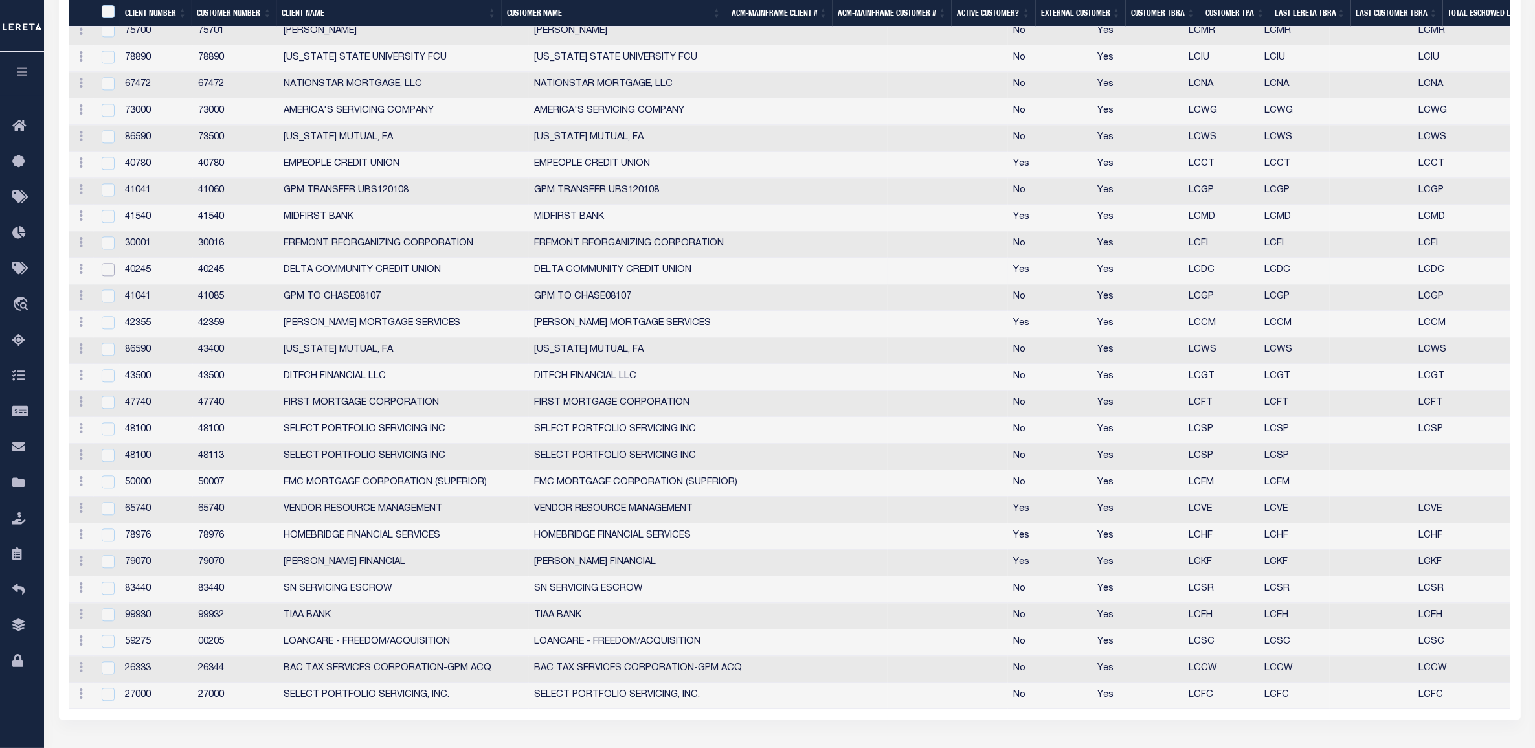
drag, startPoint x: 107, startPoint y: 289, endPoint x: 96, endPoint y: 282, distance: 13.1
click at [107, 276] on input "checkbox" at bounding box center [108, 269] width 13 height 13
checkbox input "true"
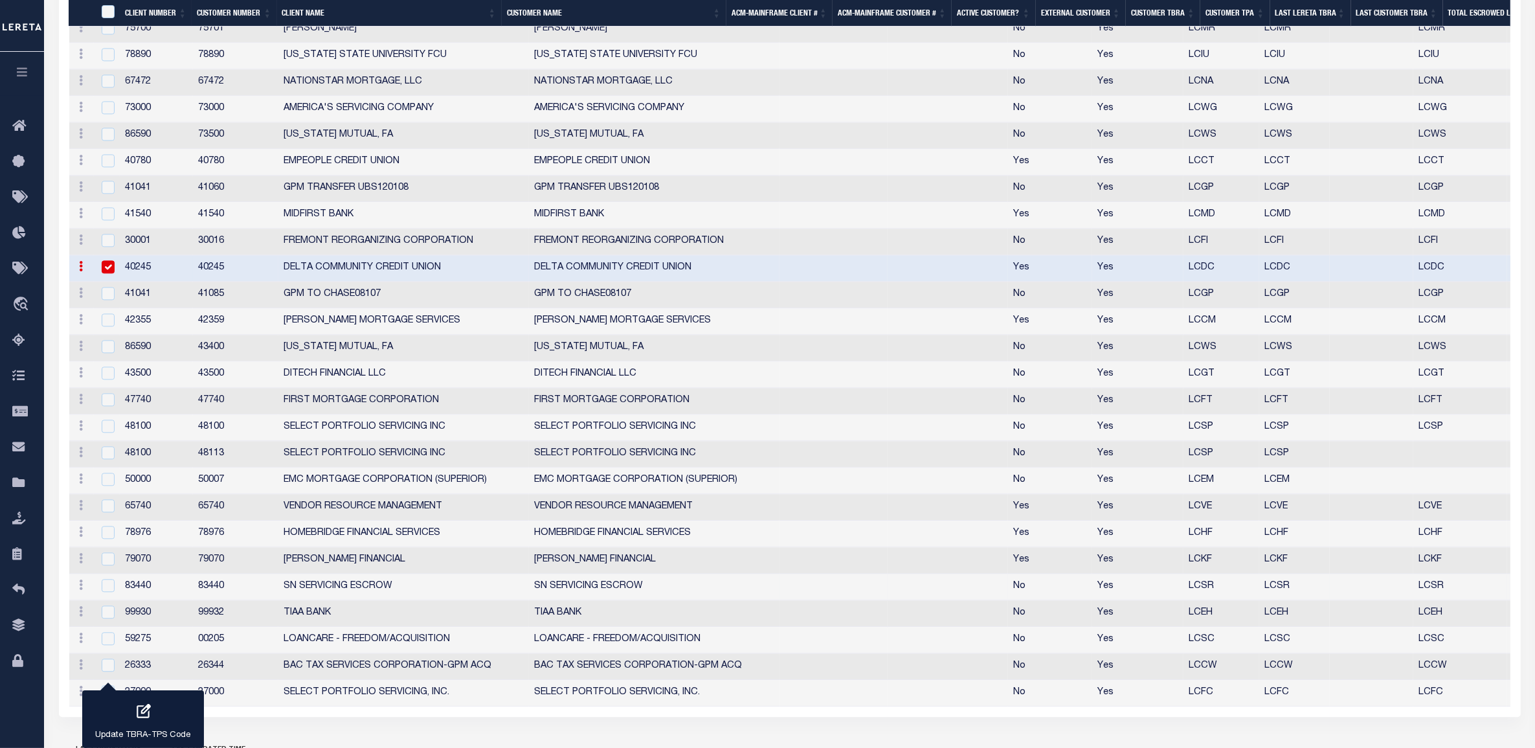
scroll to position [3582, 0]
click at [159, 725] on button "Update TBRA-TPS Code" at bounding box center [143, 719] width 122 height 58
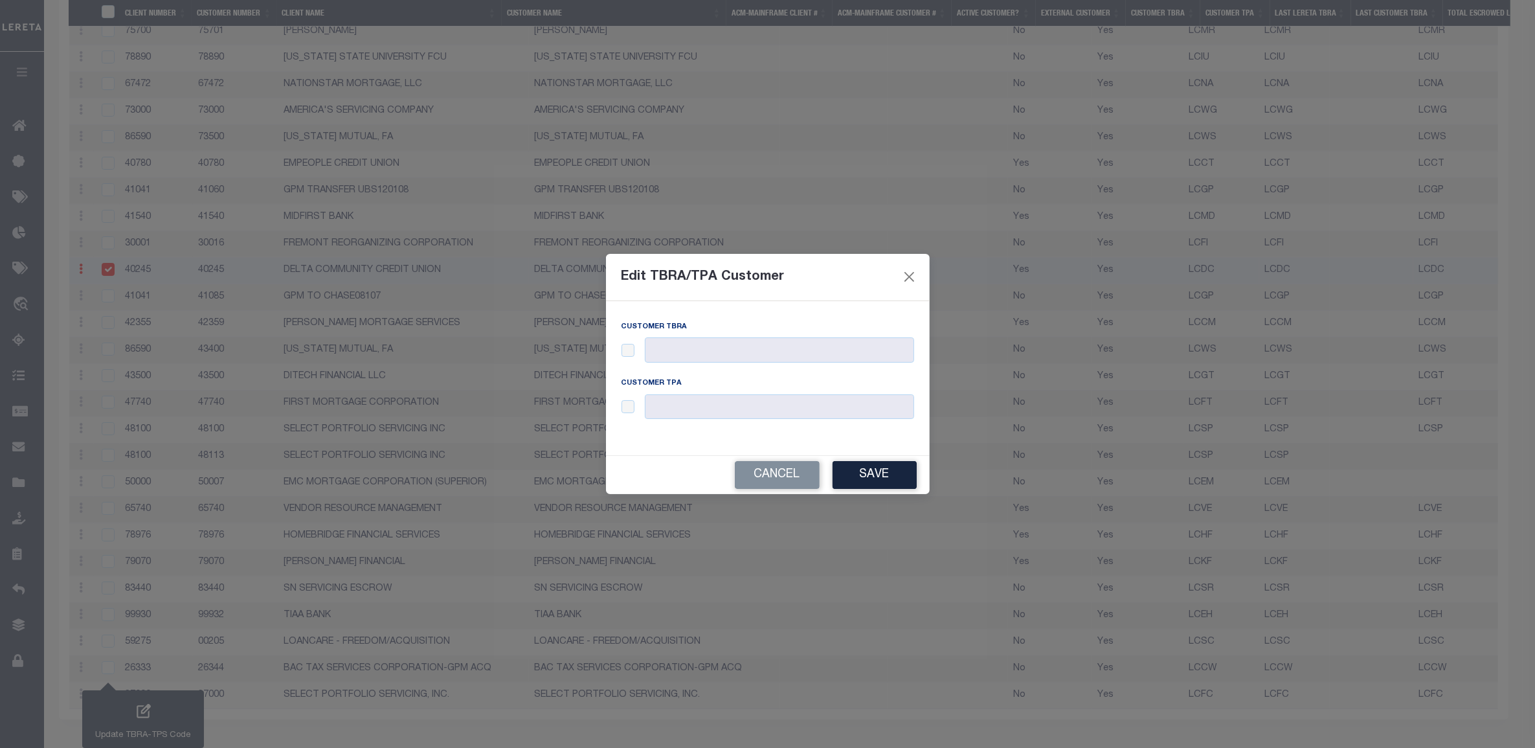
click at [639, 350] on div at bounding box center [768, 349] width 293 height 25
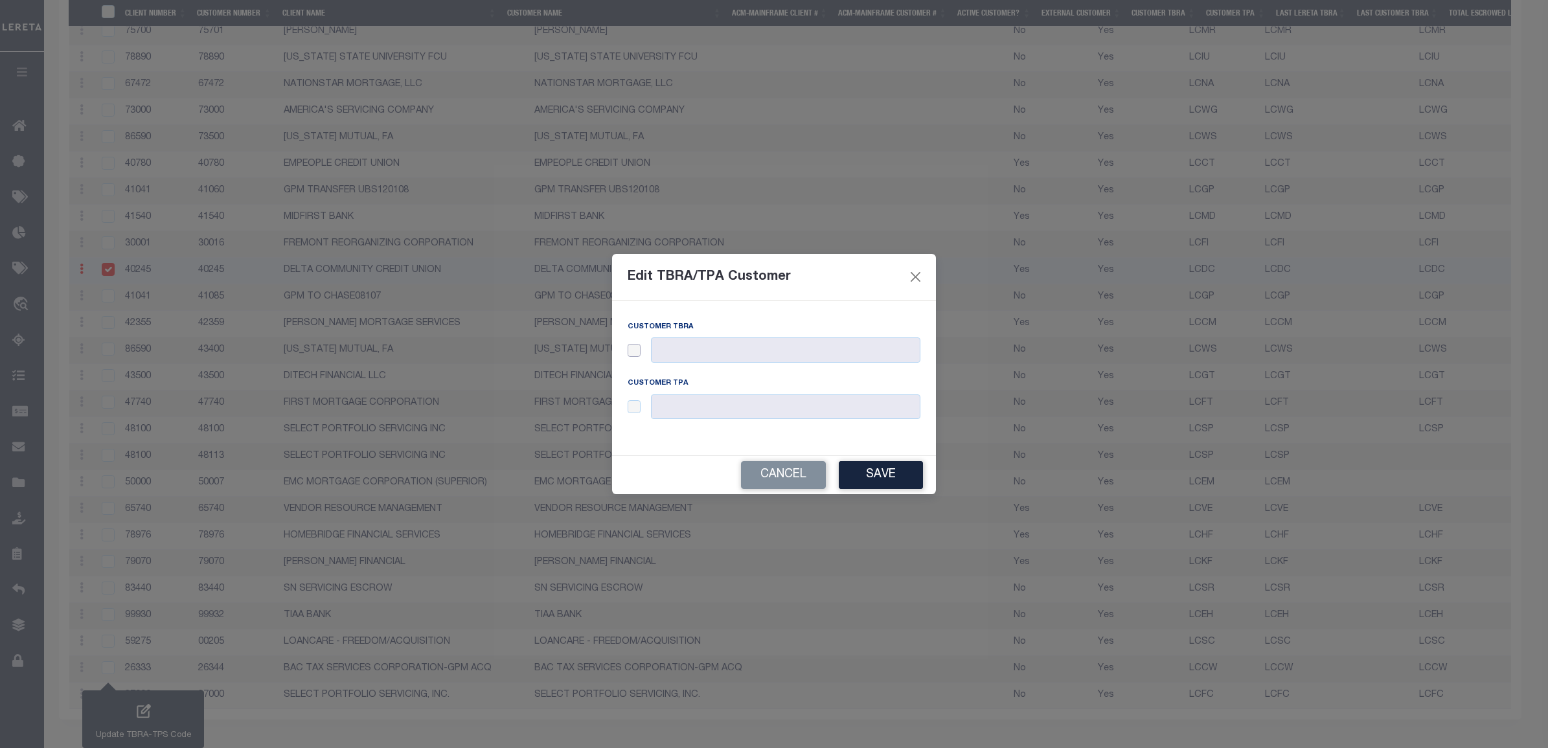
click at [635, 350] on input "checkbox" at bounding box center [633, 350] width 13 height 13
checkbox input "true"
click at [698, 354] on input "text" at bounding box center [785, 349] width 269 height 25
paste input "lcce"
click at [667, 353] on input "lcce" at bounding box center [785, 349] width 269 height 25
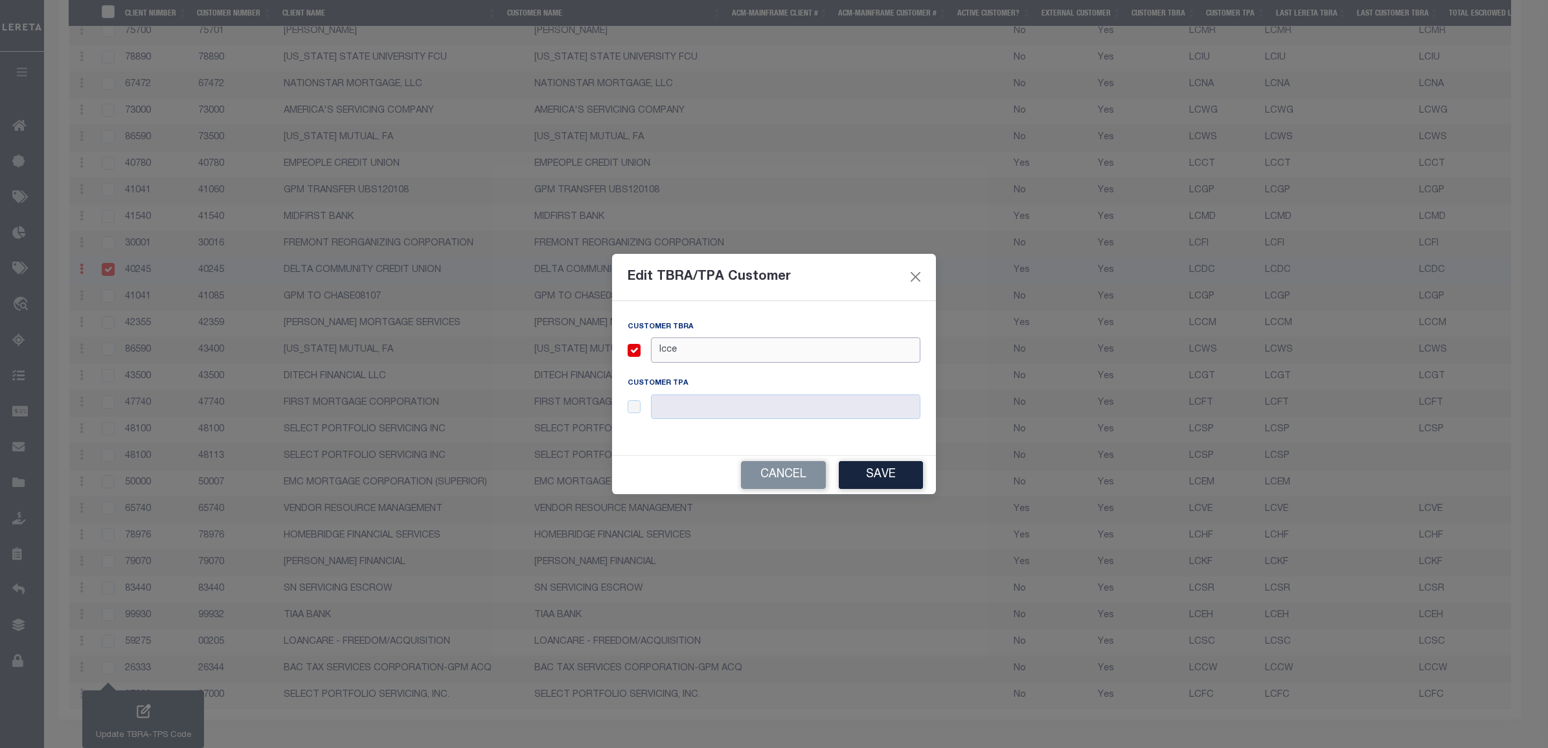
click at [668, 352] on input "lcce" at bounding box center [785, 349] width 269 height 25
click at [664, 351] on input "LCCM" at bounding box center [785, 349] width 269 height 25
type input "LCCM"
click at [633, 413] on div at bounding box center [773, 406] width 293 height 25
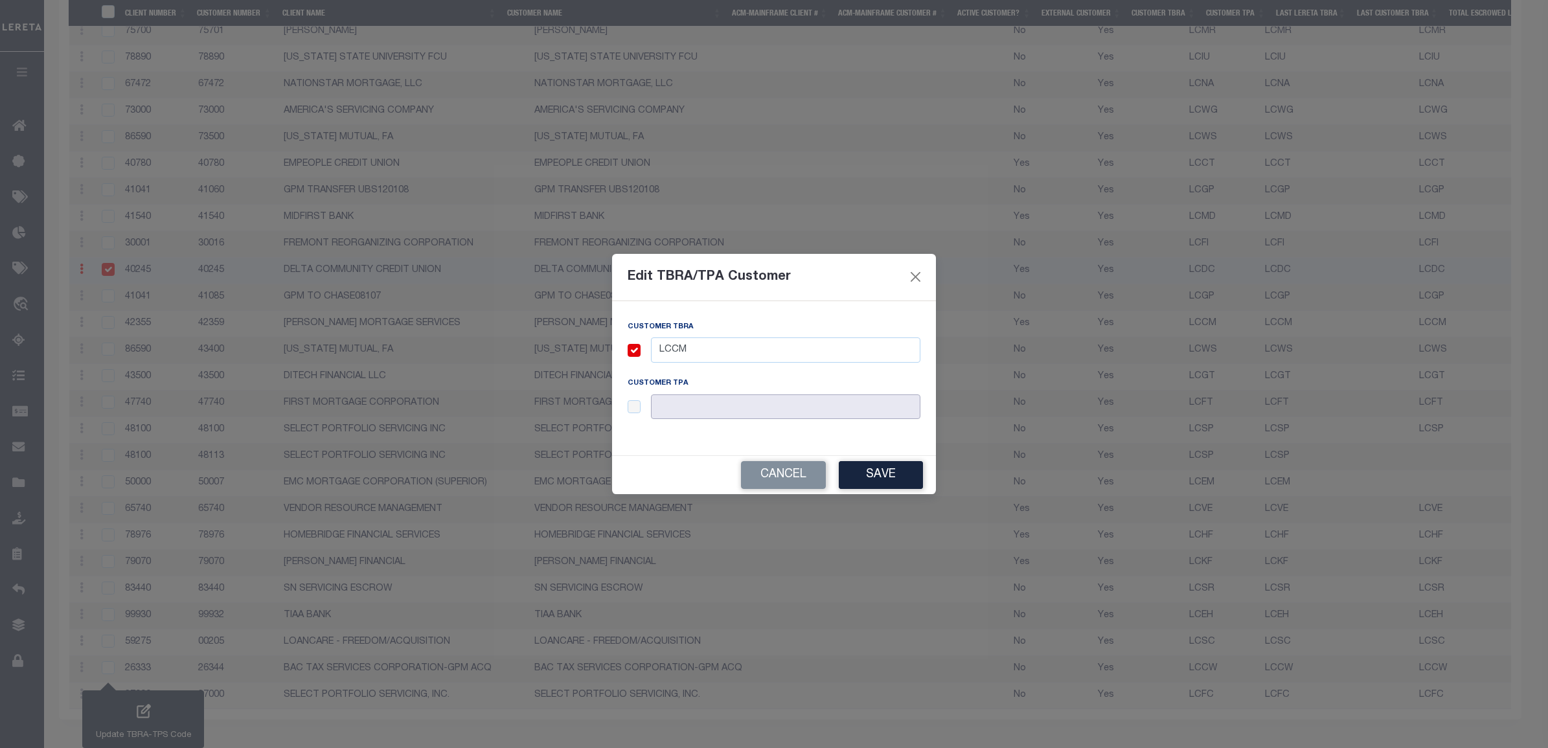
click at [673, 412] on input "text" at bounding box center [785, 406] width 269 height 25
click at [638, 413] on input "checkbox" at bounding box center [633, 406] width 13 height 13
checkbox input "true"
click at [686, 412] on input "text" at bounding box center [785, 406] width 269 height 25
paste input "LCCM"
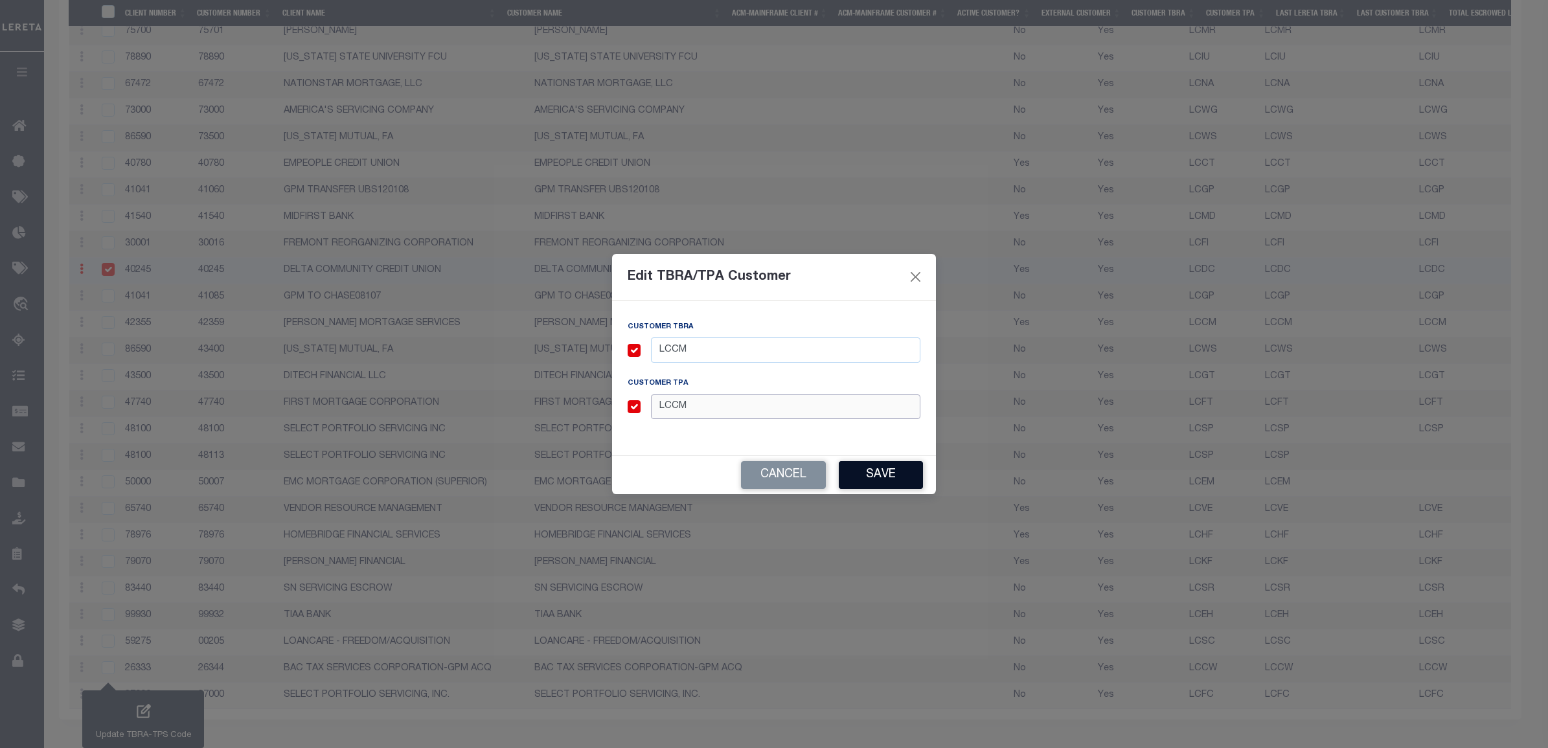
type input "LCCM"
drag, startPoint x: 901, startPoint y: 479, endPoint x: 904, endPoint y: 492, distance: 13.3
click at [901, 480] on button "Save" at bounding box center [881, 475] width 84 height 28
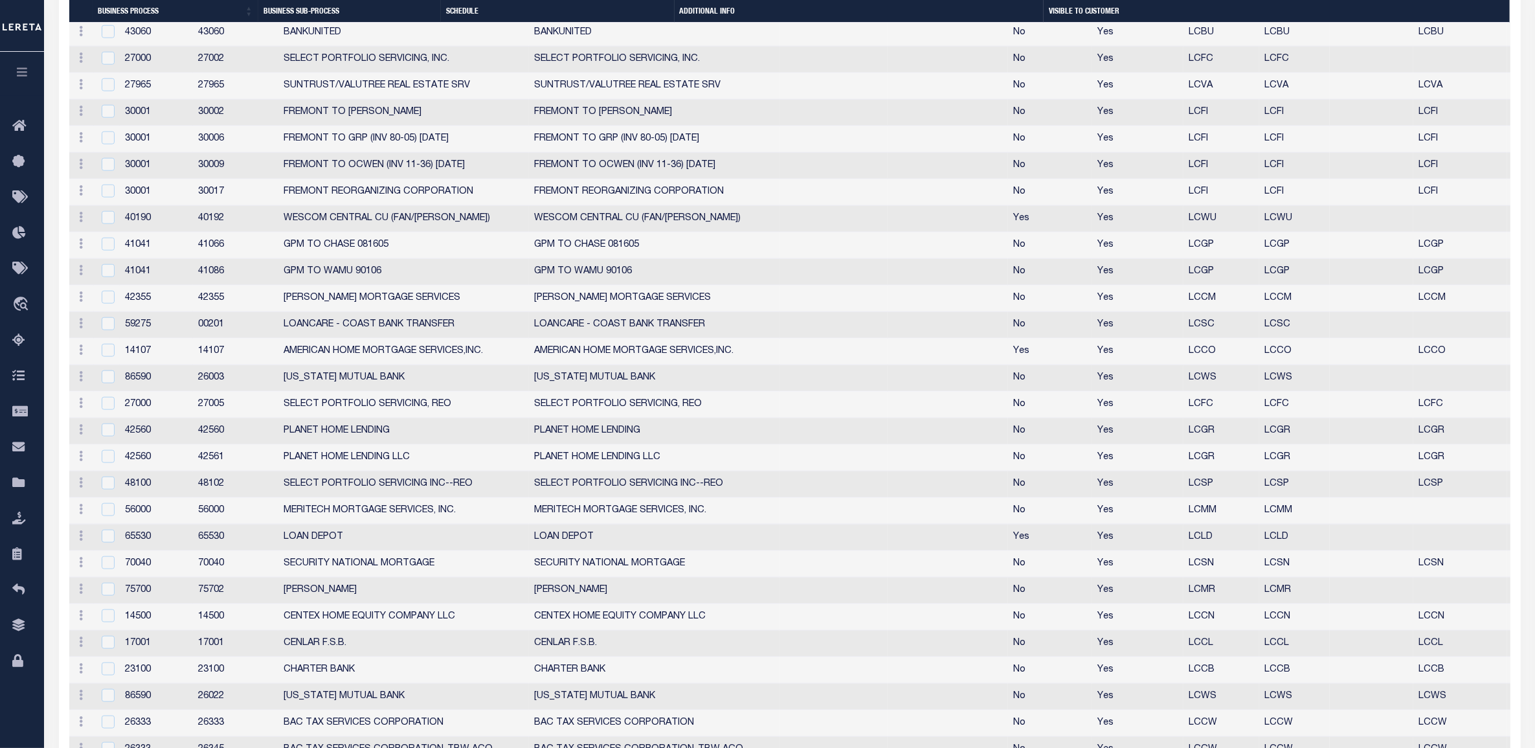
scroll to position [1072, 0]
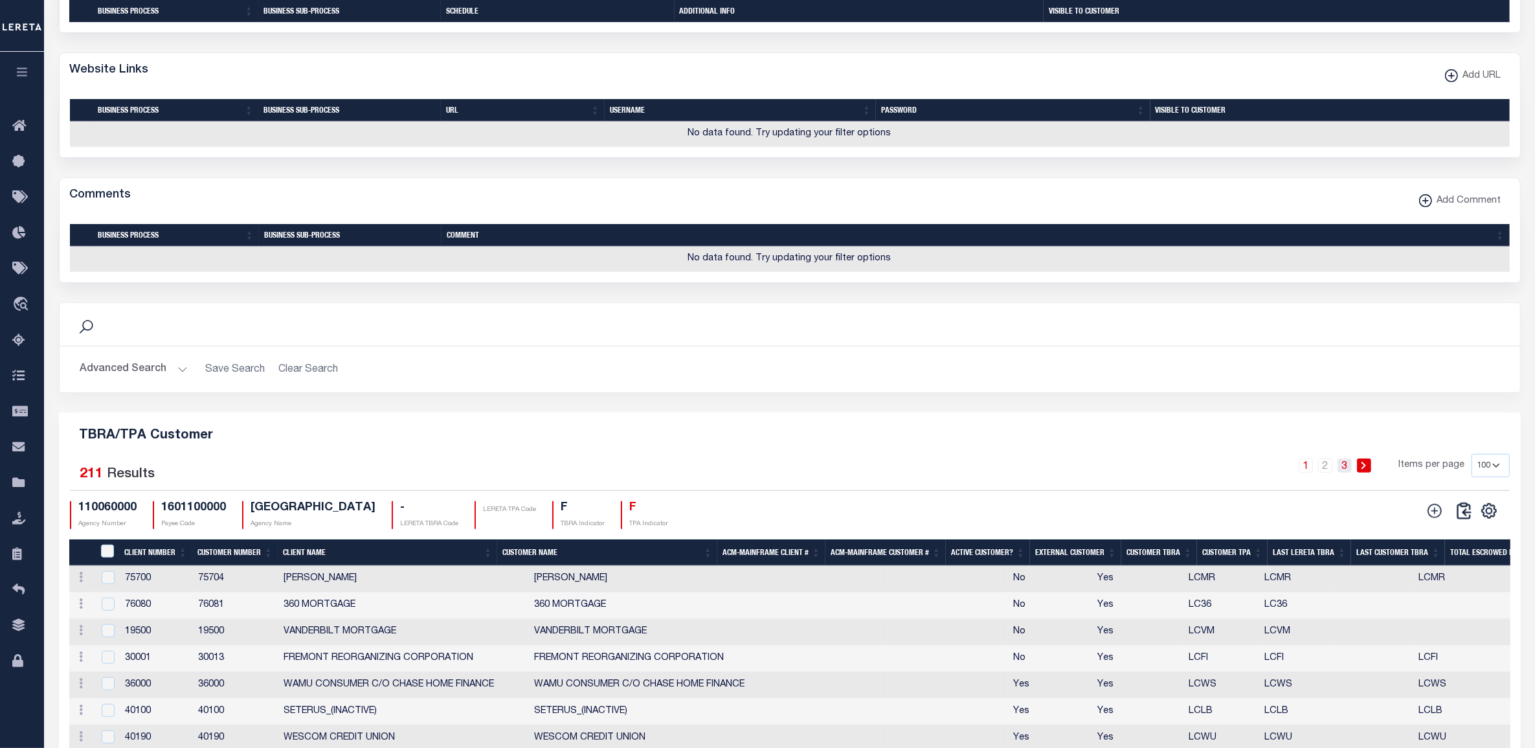
click at [1344, 473] on link "3" at bounding box center [1345, 465] width 14 height 14
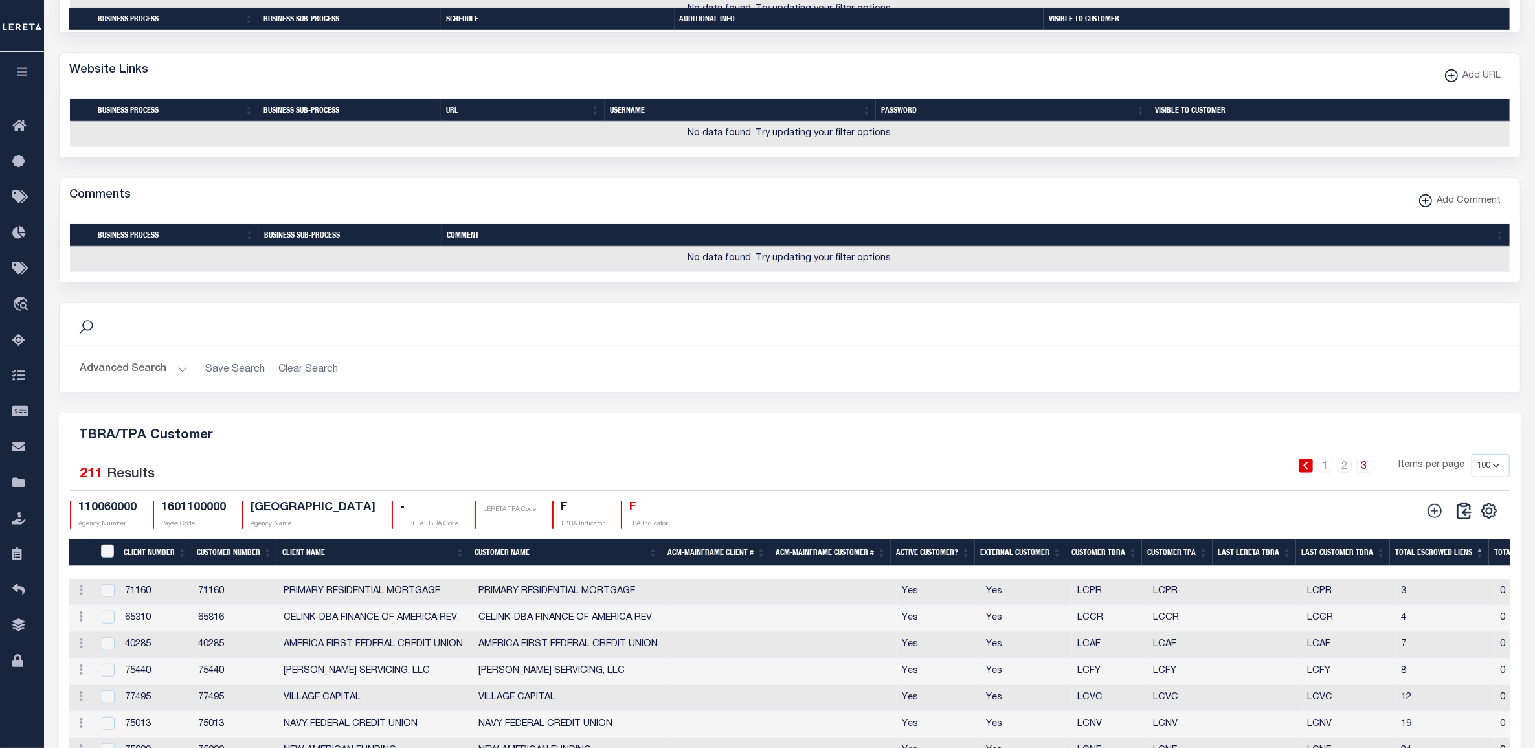
scroll to position [1381, 0]
